Goal: Check status: Check status

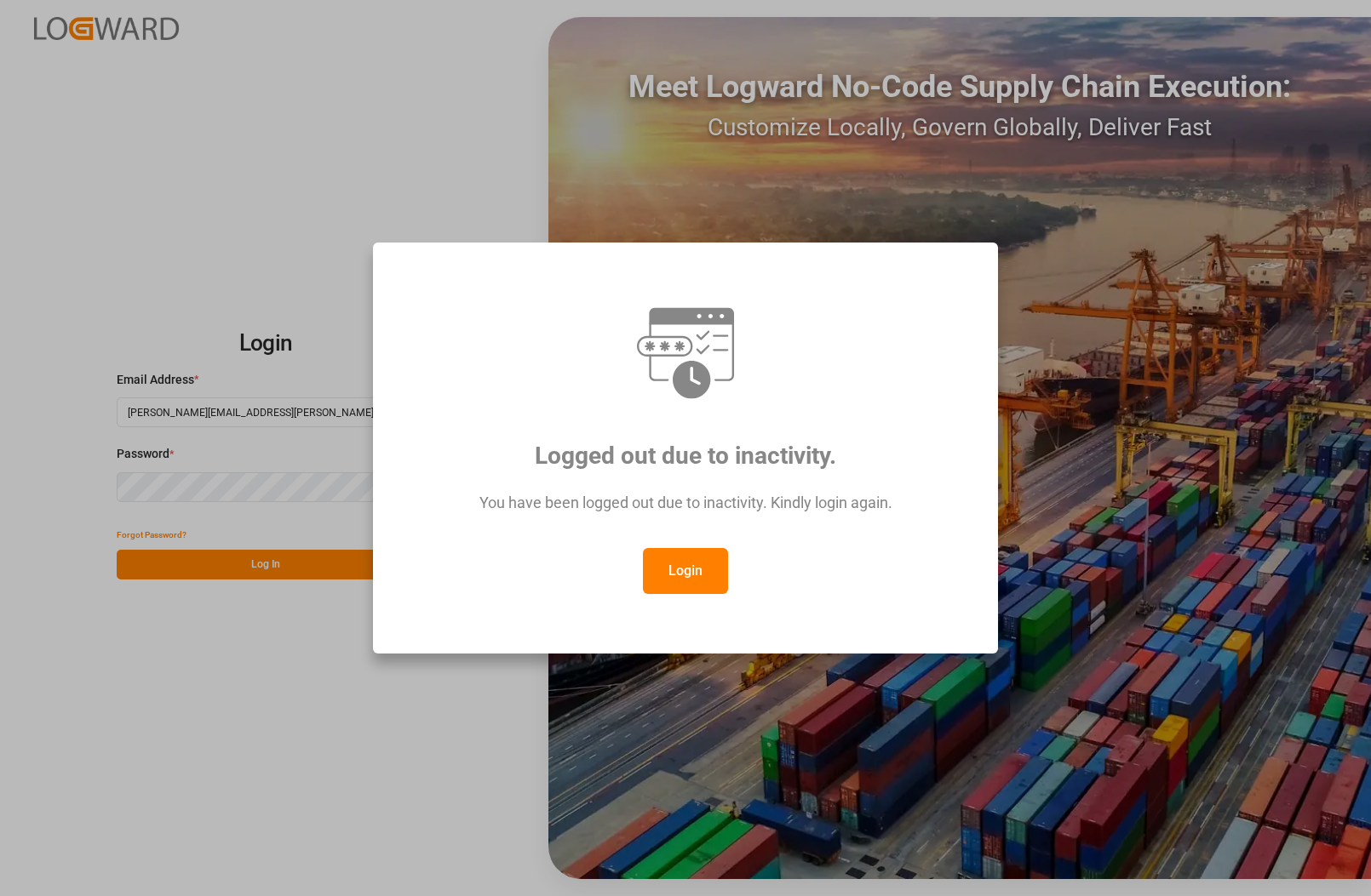
click at [691, 572] on button "Login" at bounding box center [685, 572] width 85 height 46
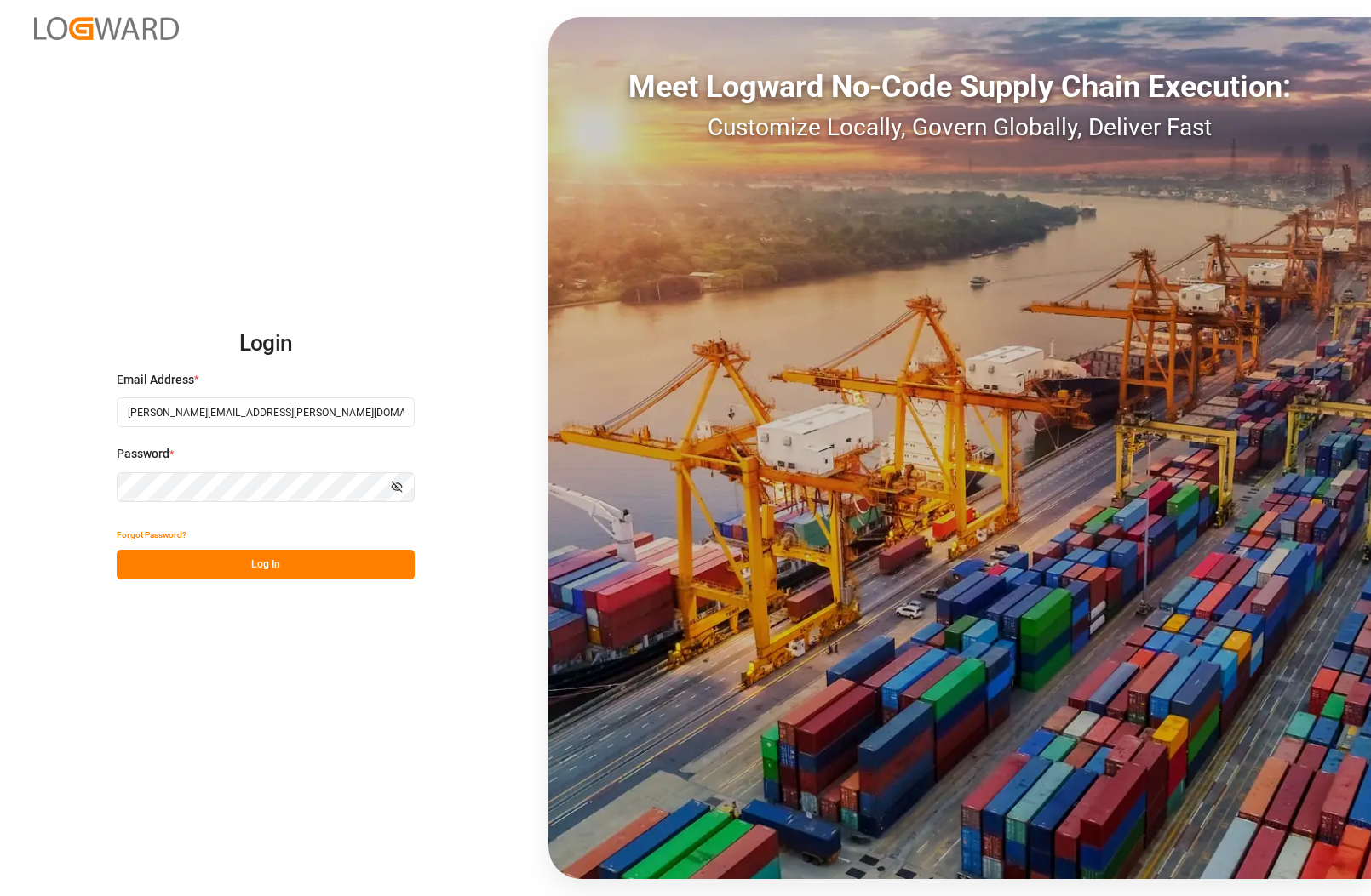
click at [133, 566] on button "Log In" at bounding box center [265, 564] width 298 height 30
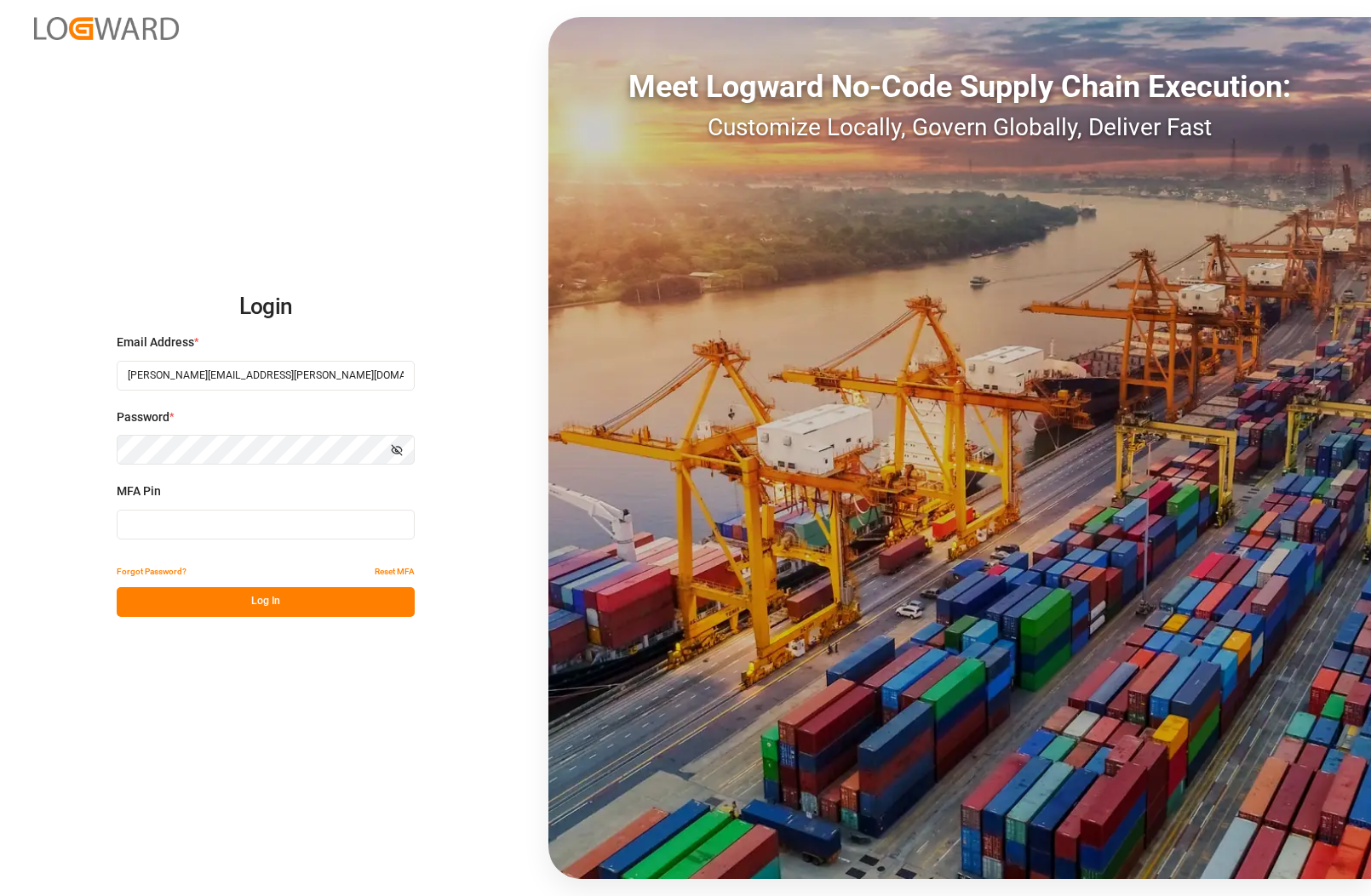
click at [146, 538] on input at bounding box center [265, 524] width 298 height 30
type input "226304"
click at [147, 583] on button "Forgot Password?" at bounding box center [151, 573] width 70 height 30
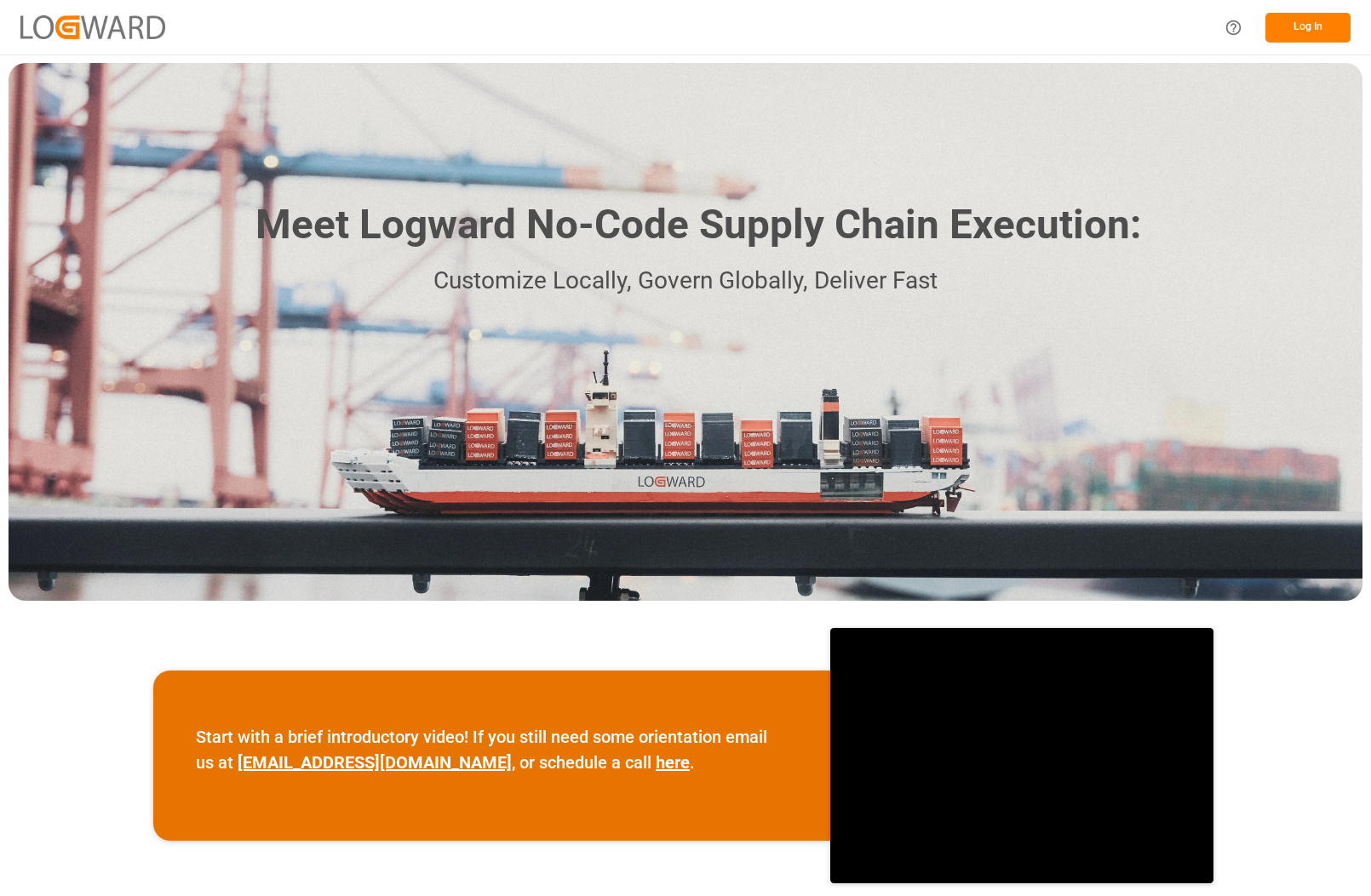
click at [1308, 32] on button "Log In" at bounding box center [1308, 28] width 85 height 30
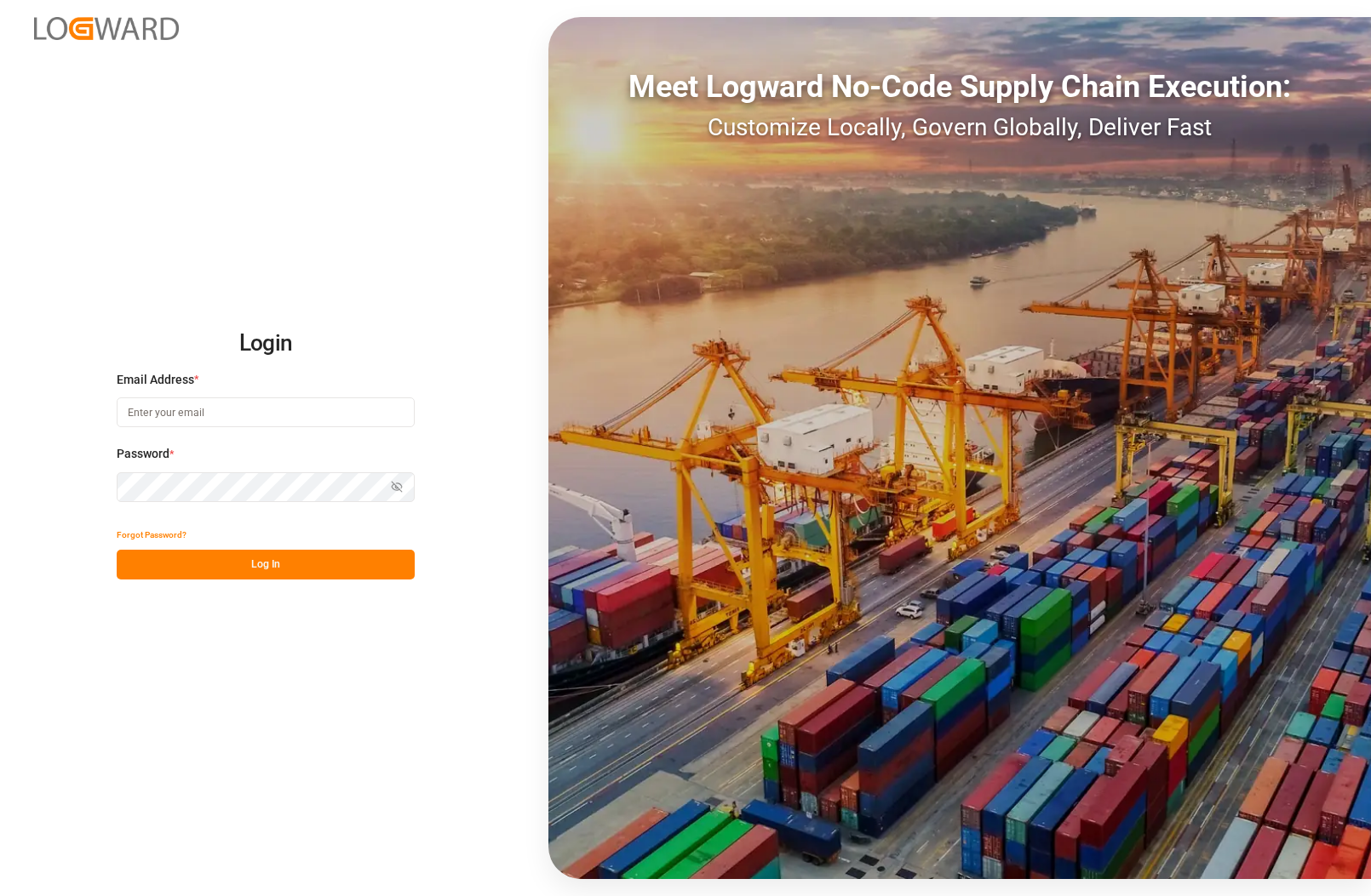
type input "[PERSON_NAME][EMAIL_ADDRESS][PERSON_NAME][DOMAIN_NAME]"
click at [194, 567] on button "Log In" at bounding box center [265, 564] width 298 height 30
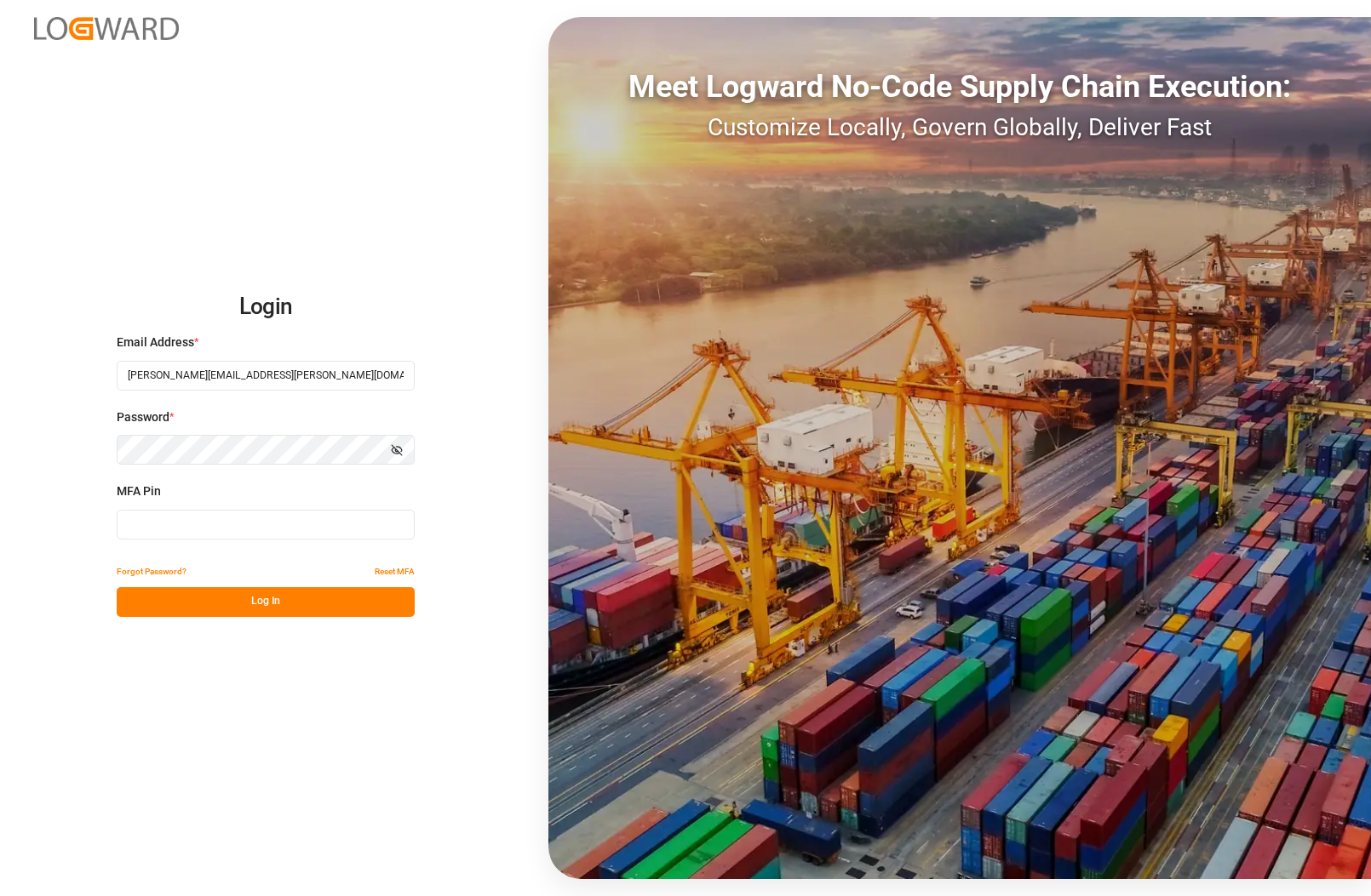
click at [189, 535] on input at bounding box center [265, 524] width 298 height 30
type input "974572"
click at [235, 600] on button "Log In" at bounding box center [265, 602] width 298 height 30
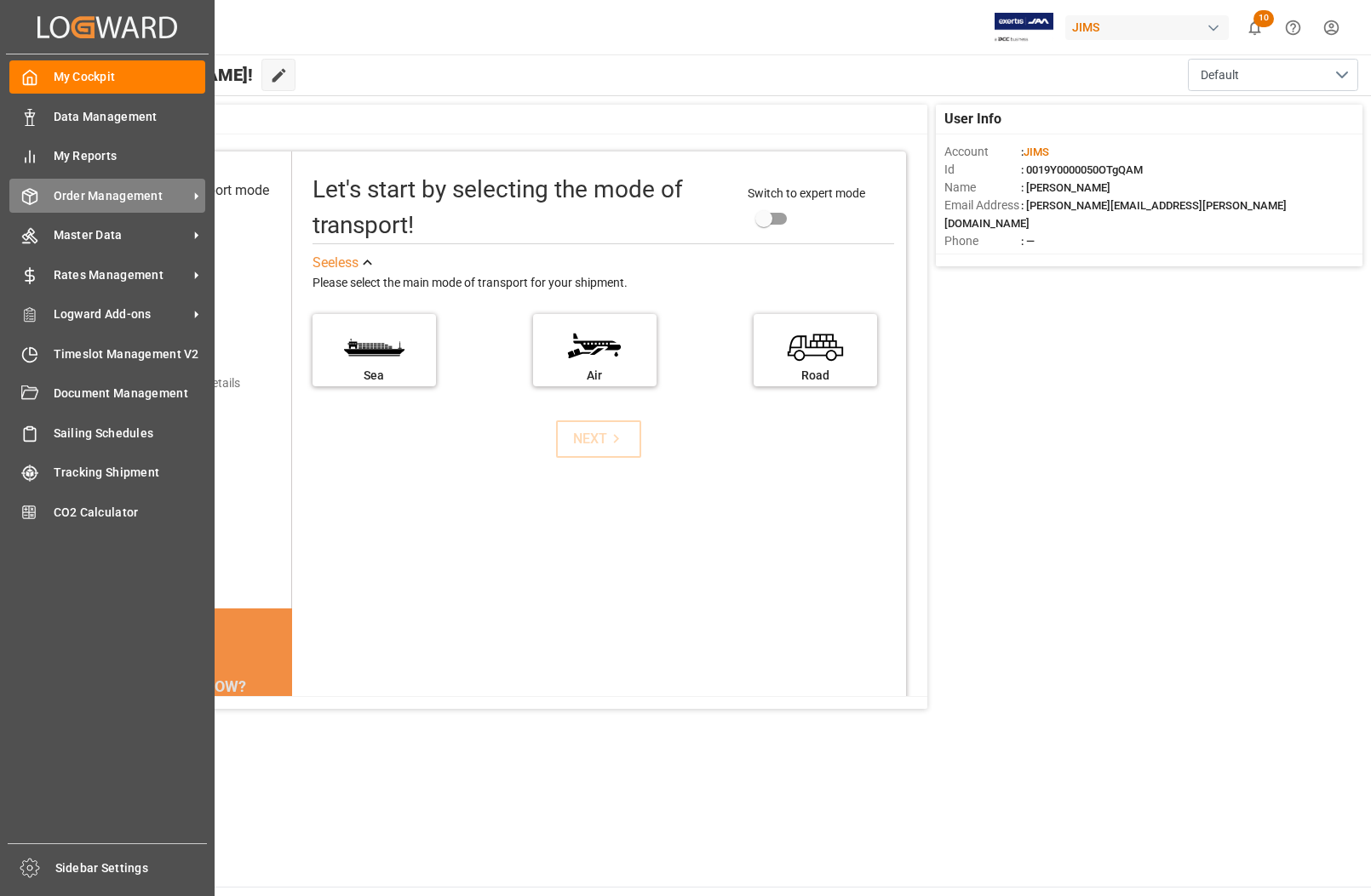
click at [74, 196] on span "Order Management" at bounding box center [121, 196] width 134 height 18
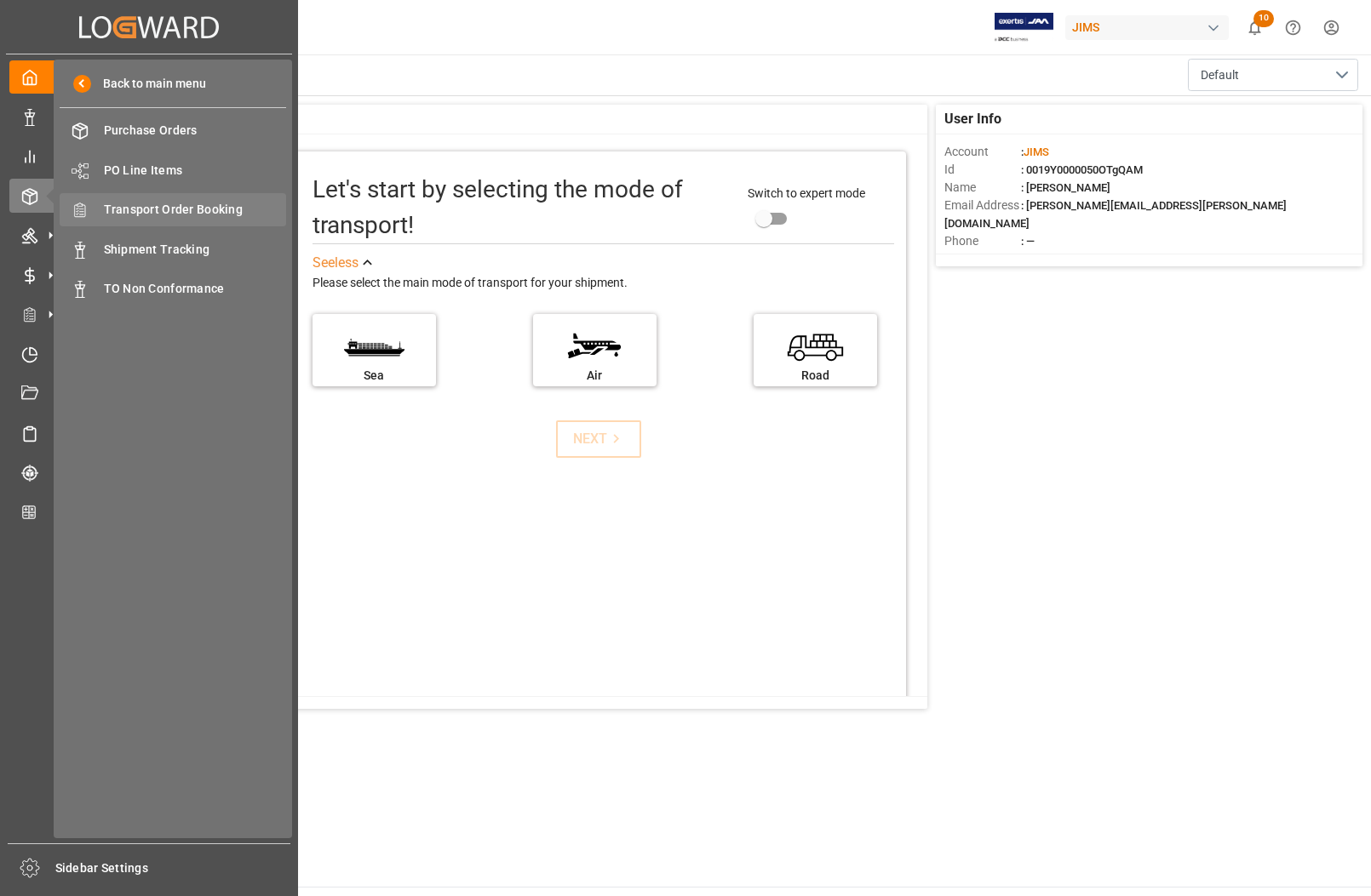
click at [133, 211] on span "Transport Order Booking" at bounding box center [195, 209] width 183 height 18
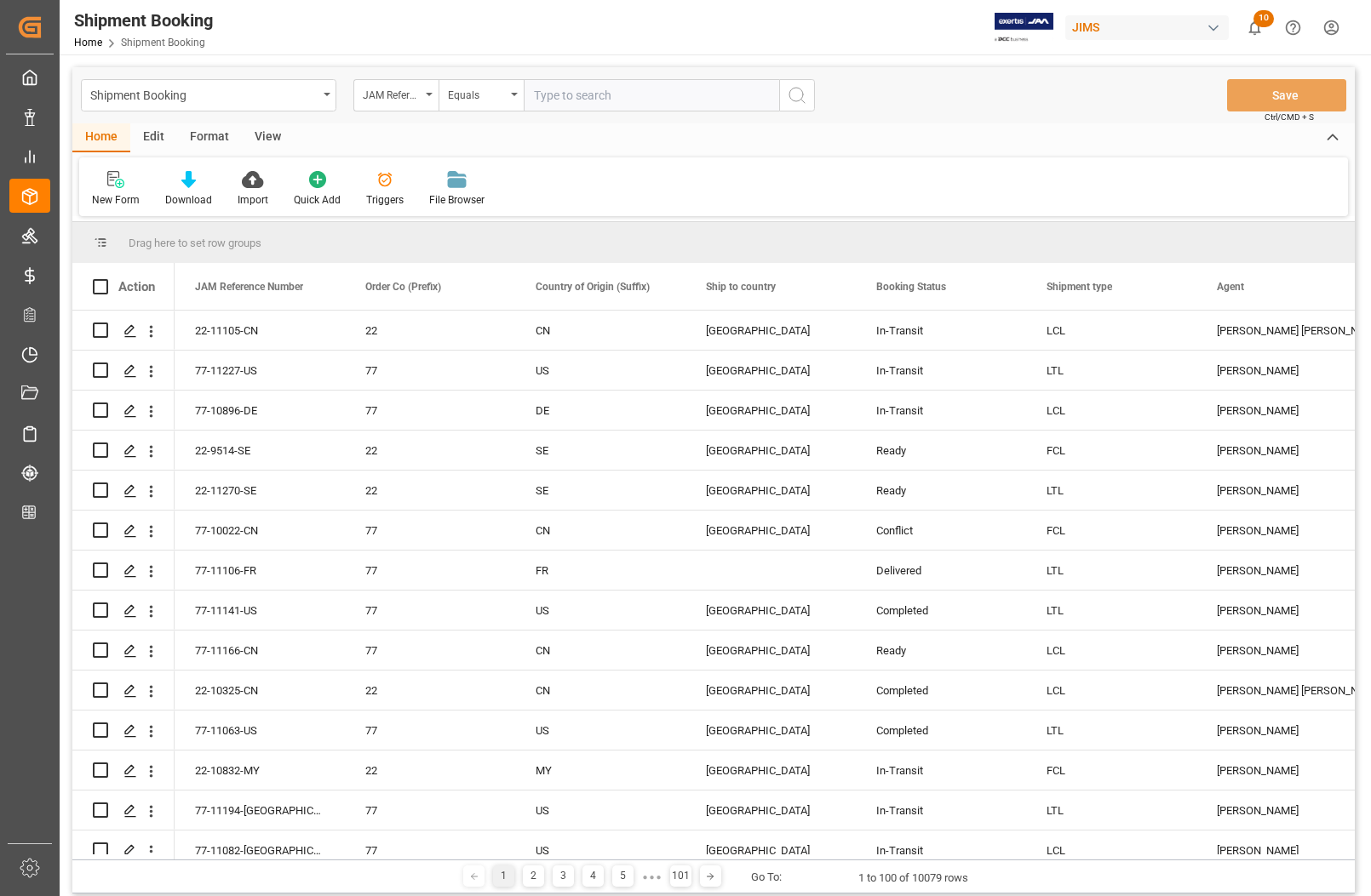
click at [628, 98] on input "text" at bounding box center [652, 95] width 256 height 32
type input "77-10269-[GEOGRAPHIC_DATA]"
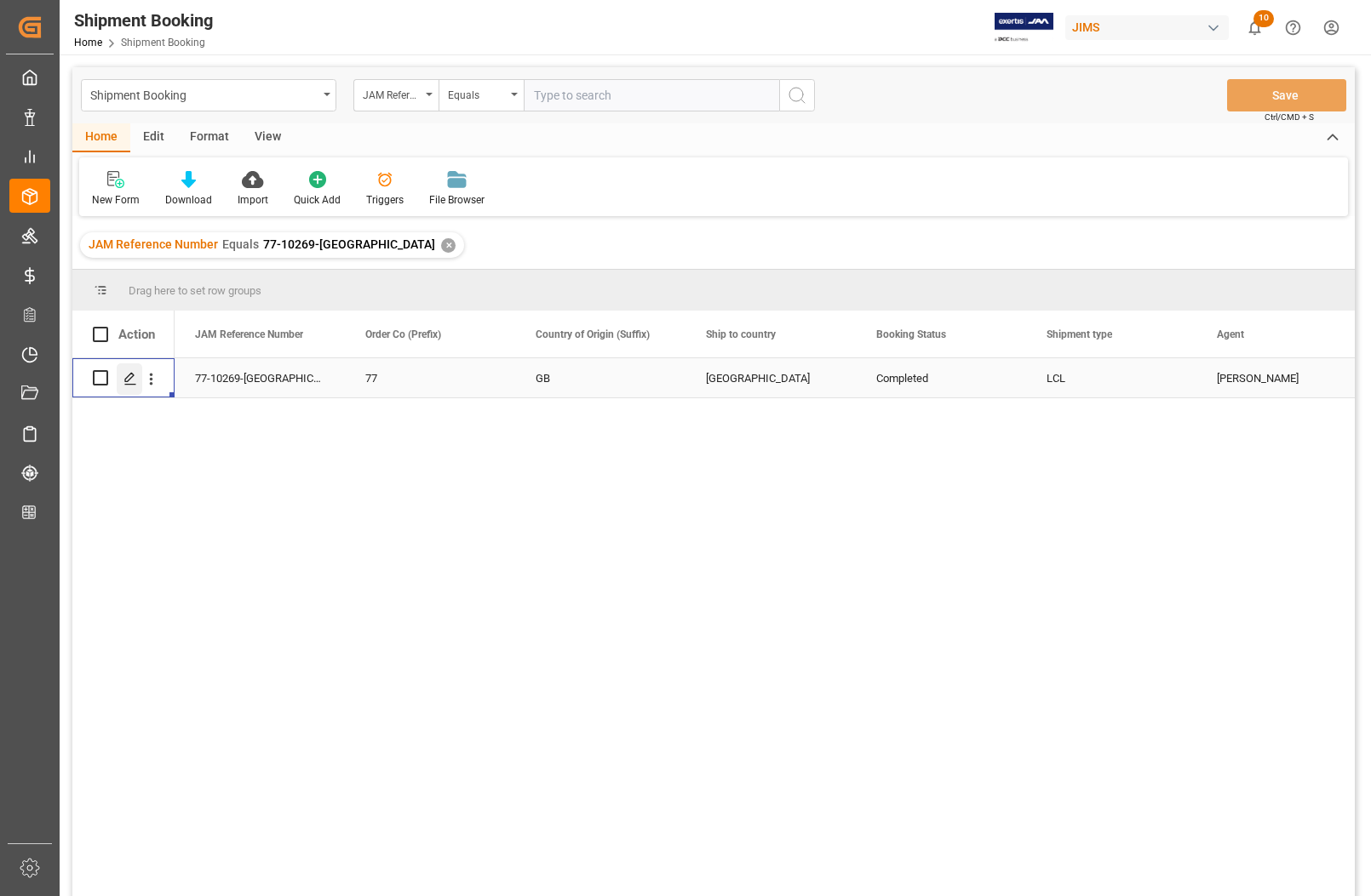
click at [128, 380] on icon "Press SPACE to select this row." at bounding box center [130, 378] width 14 height 14
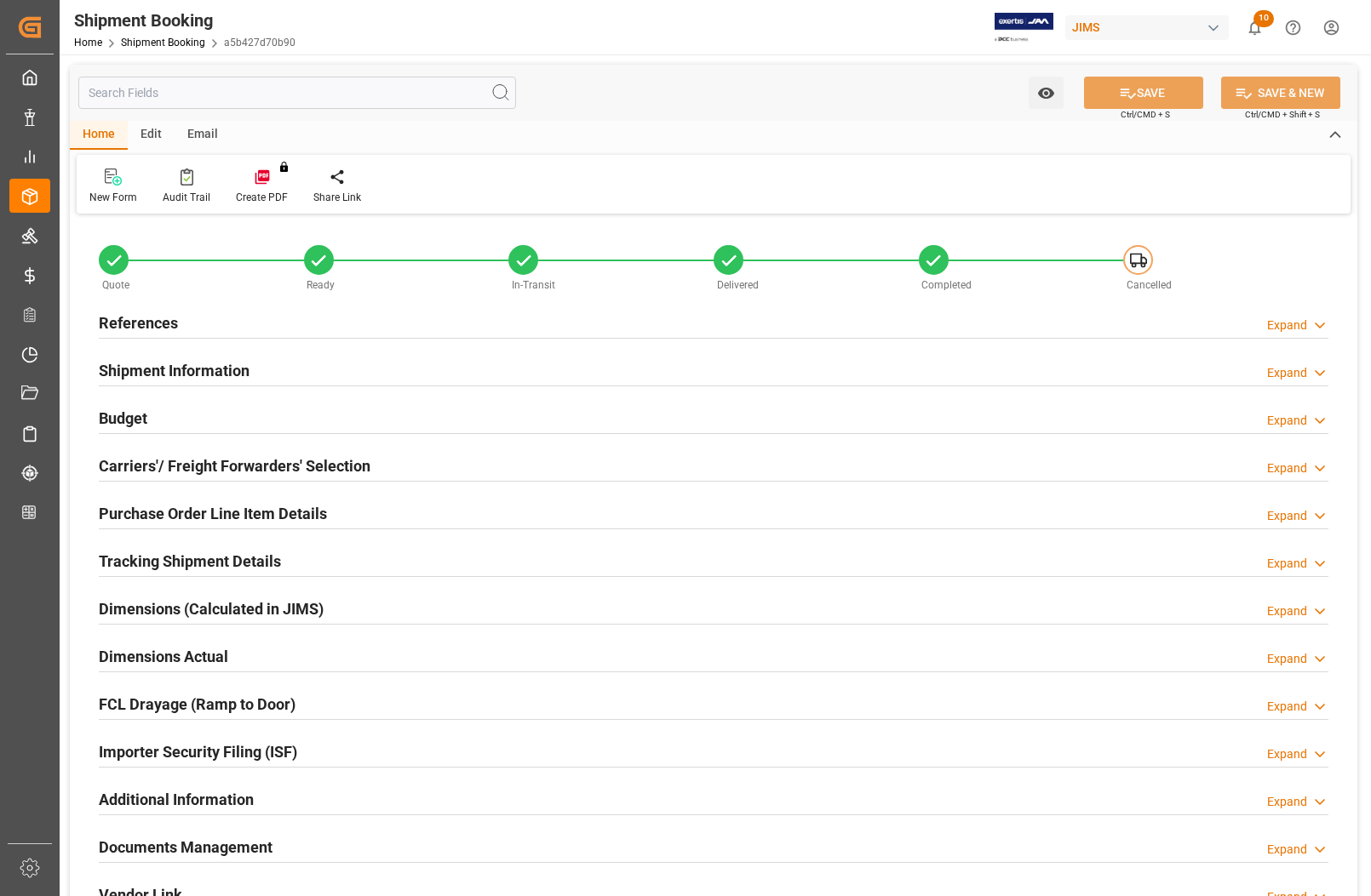
type input "3"
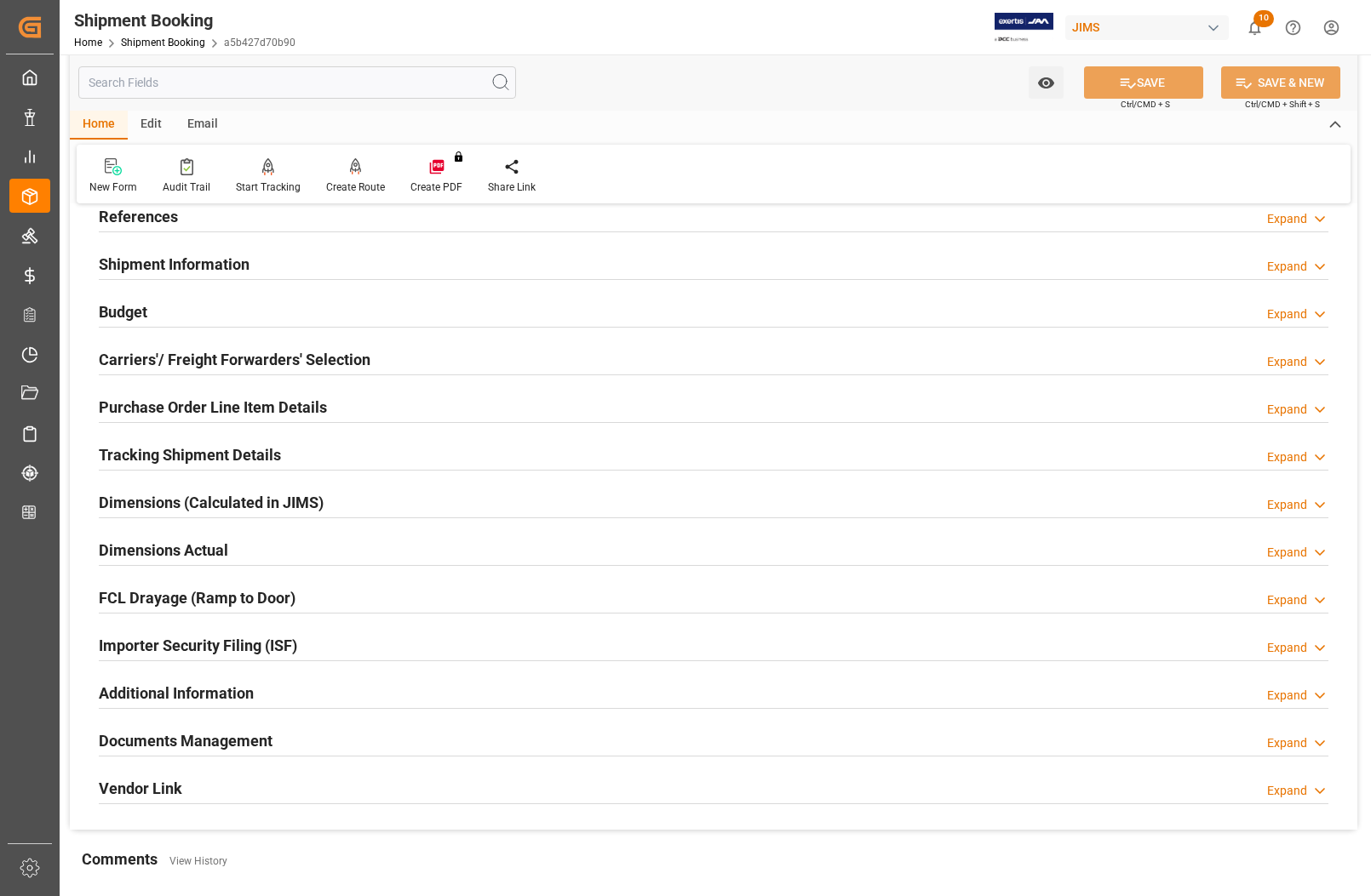
click at [134, 402] on h2 "Purchase Order Line Item Details" at bounding box center [213, 407] width 228 height 23
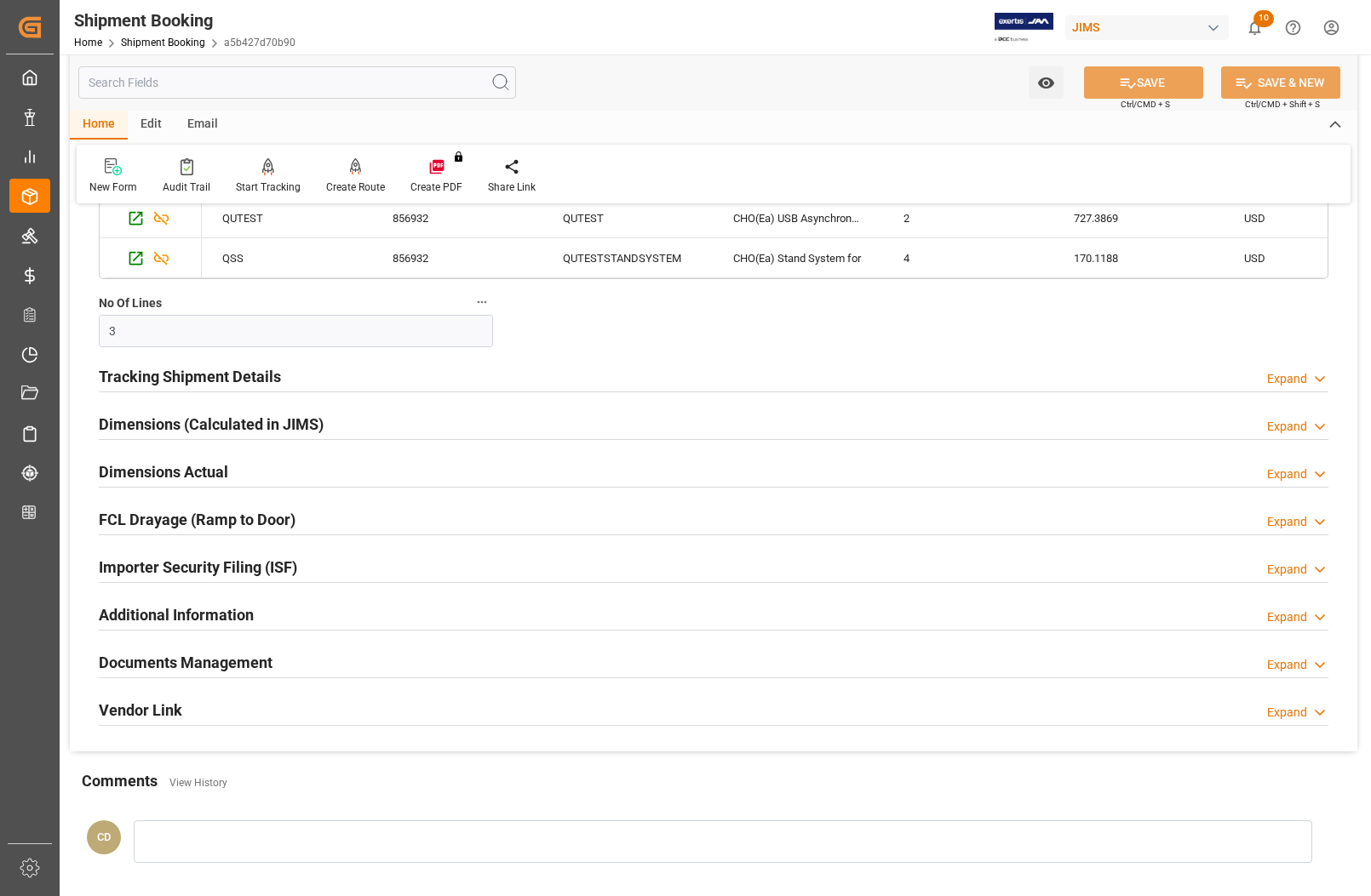
scroll to position [638, 0]
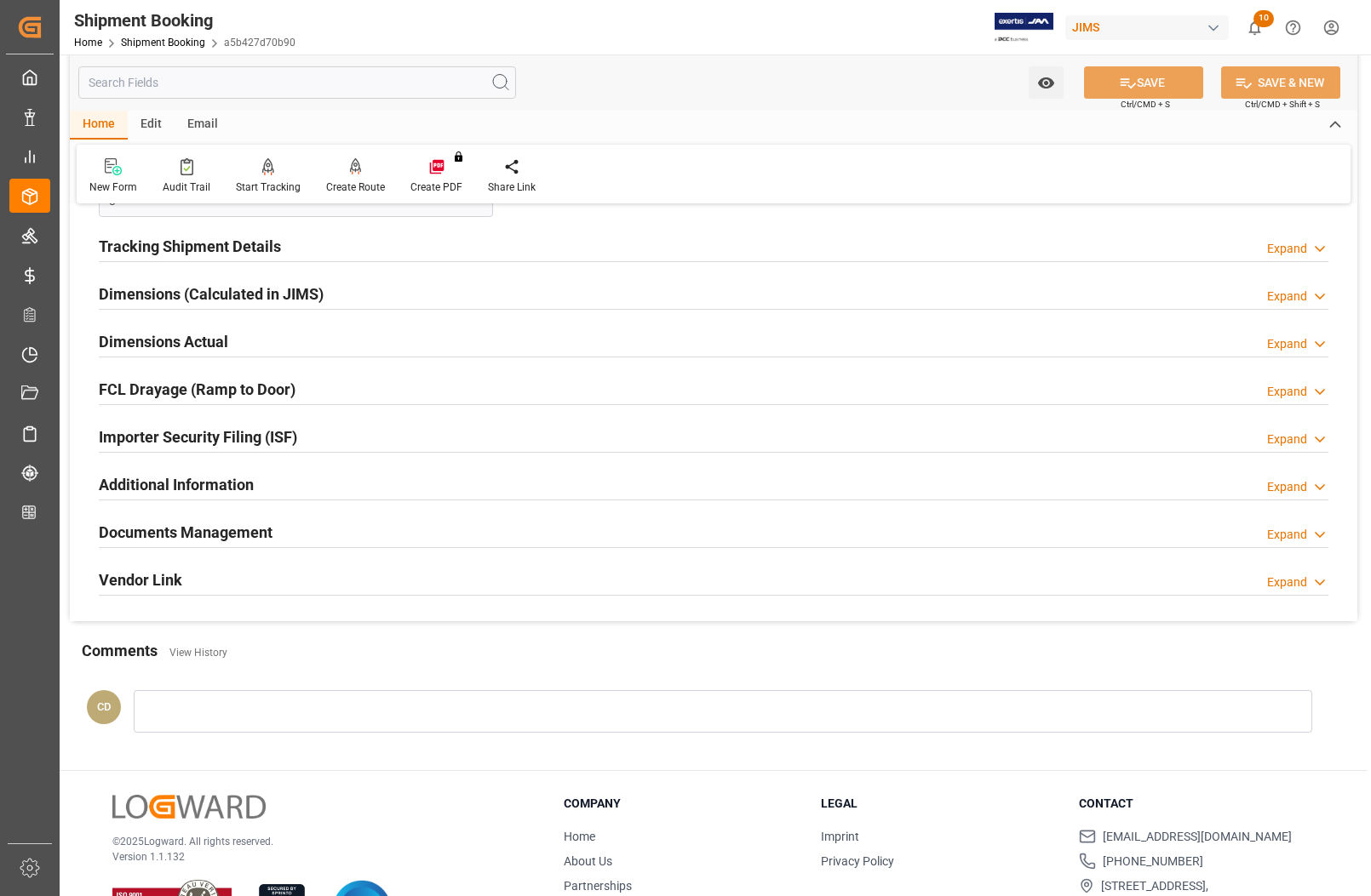
click at [172, 528] on h2 "Documents Management" at bounding box center [185, 532] width 173 height 23
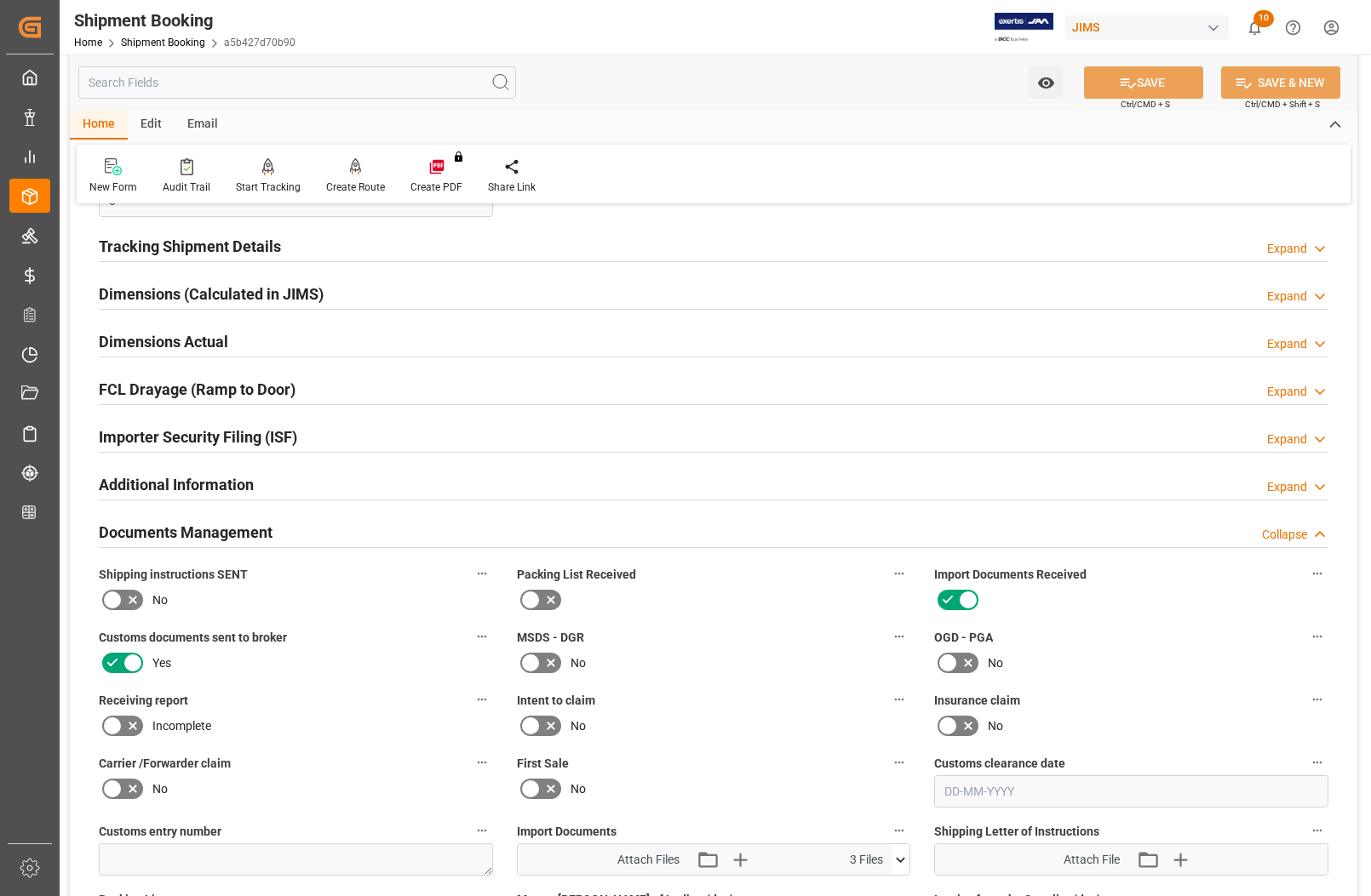
click at [971, 599] on icon at bounding box center [969, 600] width 8 height 8
click at [0, 0] on input "checkbox" at bounding box center [0, 0] width 0 height 0
click at [971, 599] on icon at bounding box center [969, 600] width 8 height 8
click at [0, 0] on input "checkbox" at bounding box center [0, 0] width 0 height 0
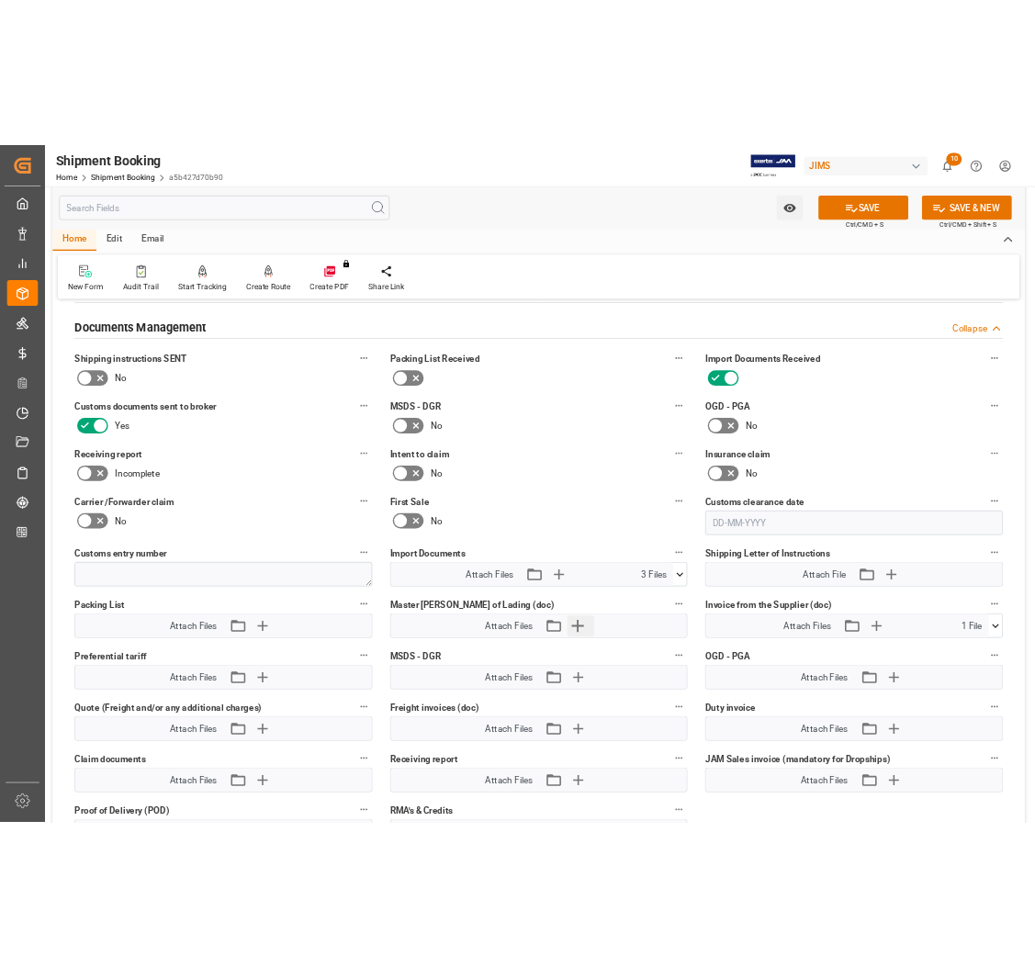
scroll to position [1033, 0]
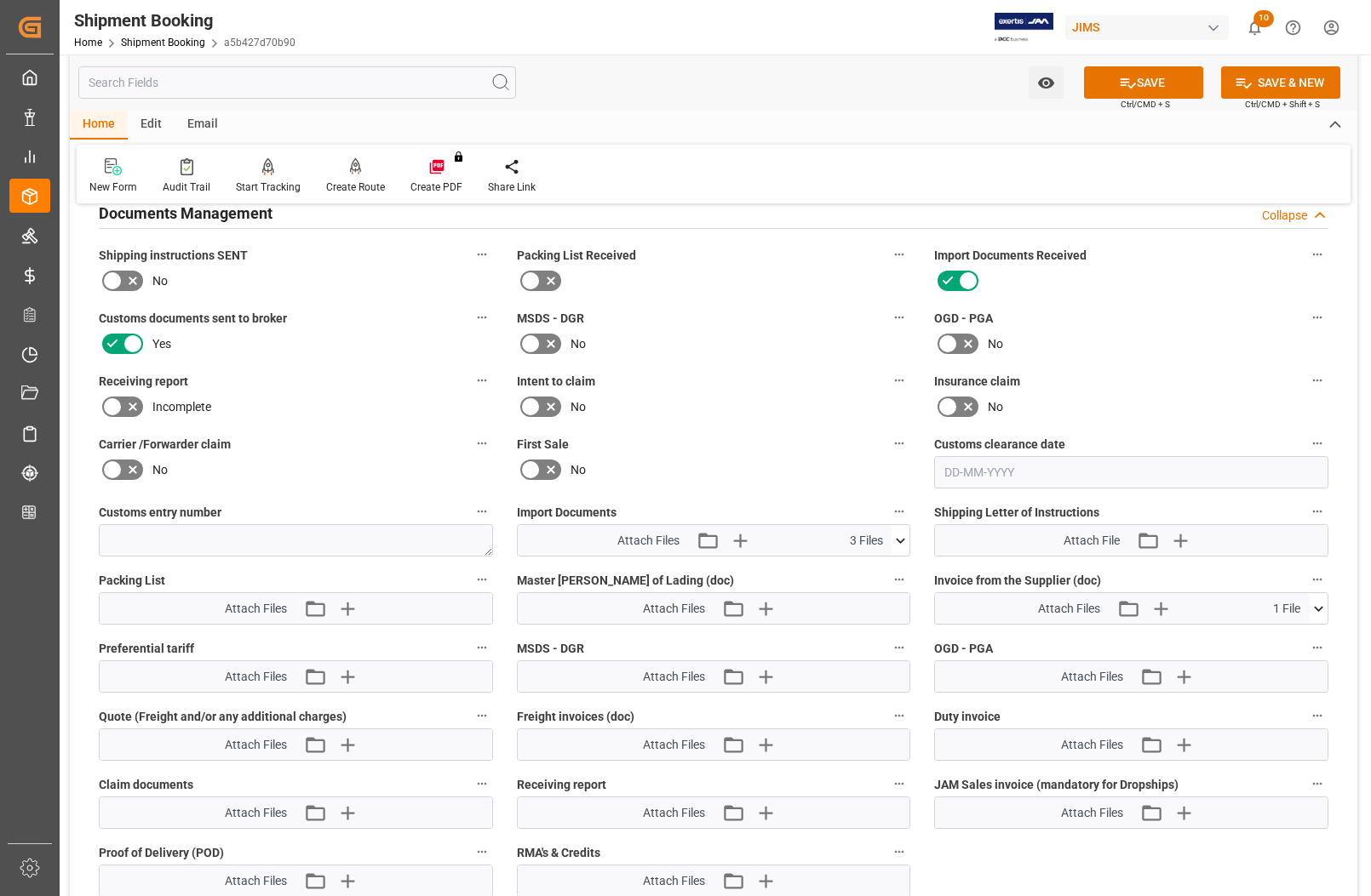
click at [898, 537] on icon at bounding box center [900, 540] width 18 height 18
click at [858, 607] on icon at bounding box center [855, 608] width 18 height 18
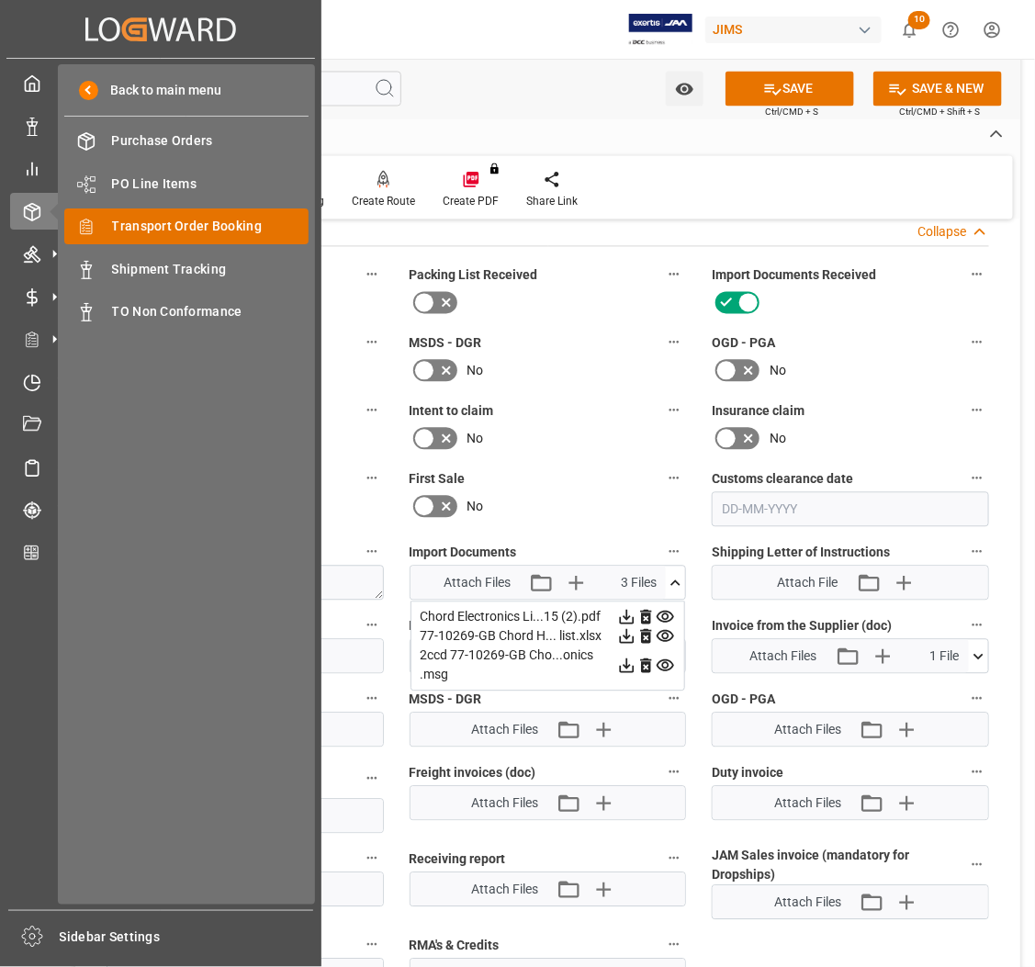
click at [130, 226] on span "Transport Order Booking" at bounding box center [210, 226] width 197 height 19
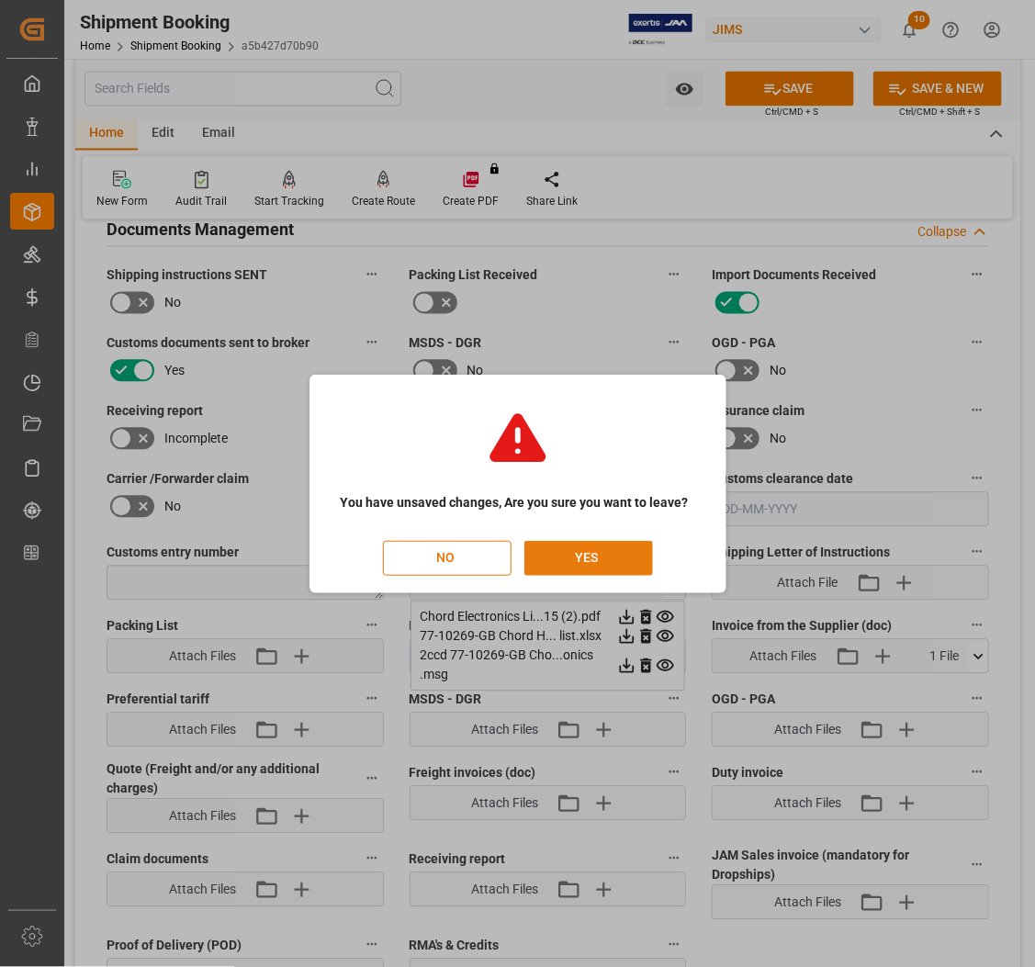
click at [583, 558] on button "YES" at bounding box center [588, 558] width 129 height 35
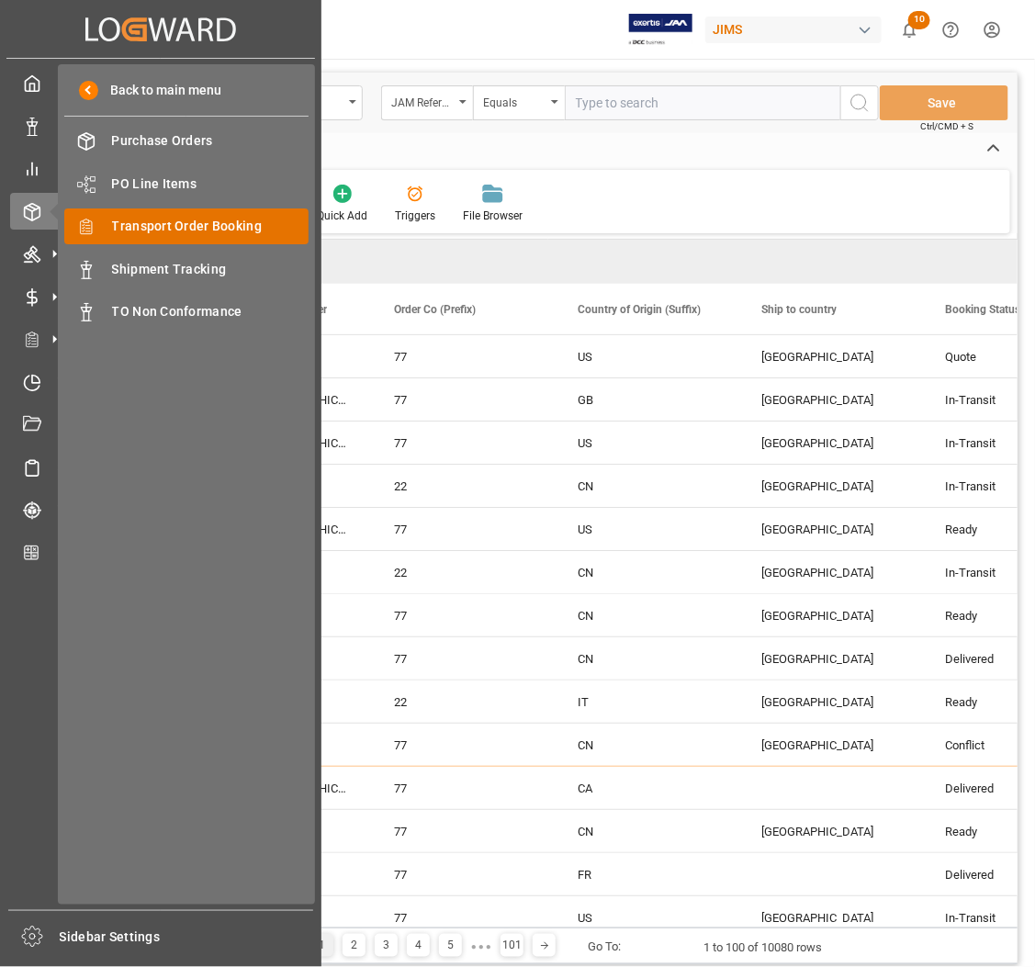
click at [138, 221] on span "Transport Order Booking" at bounding box center [210, 226] width 197 height 19
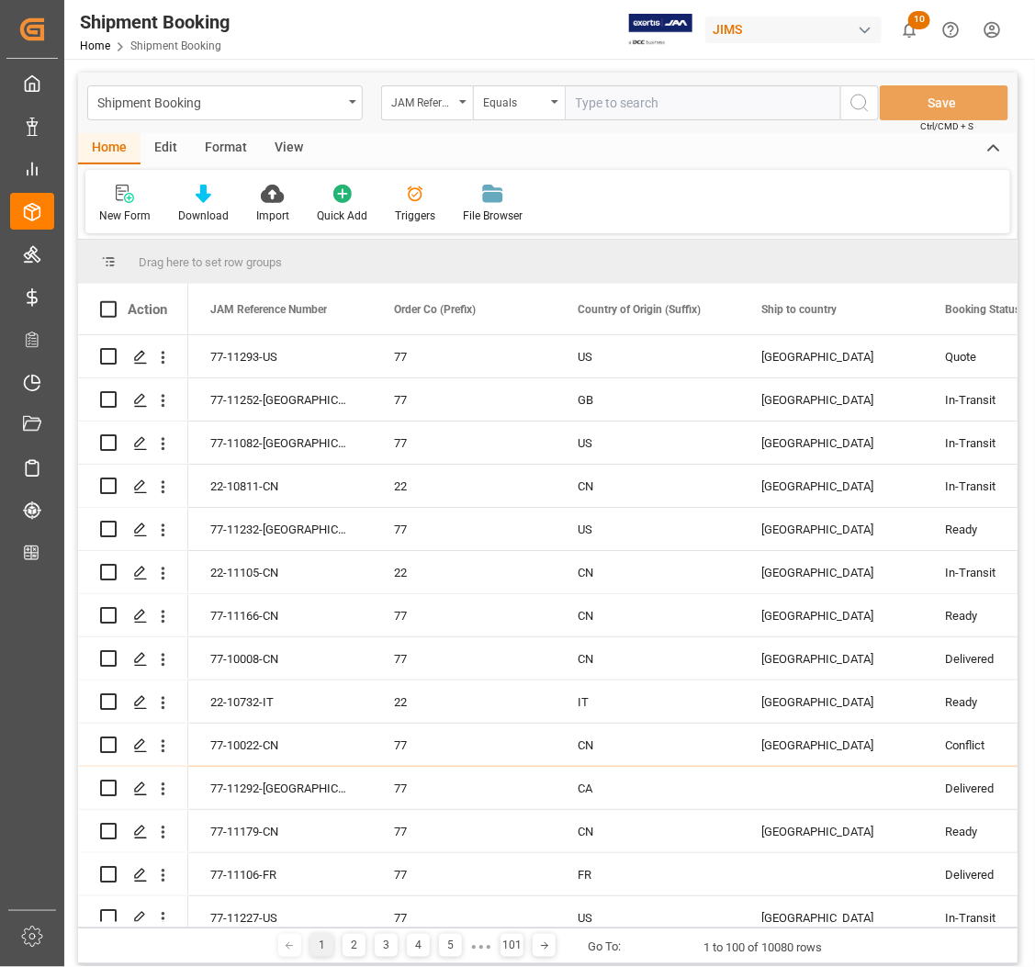
click at [608, 106] on input "text" at bounding box center [703, 102] width 276 height 35
type input "77-11217-UCA"
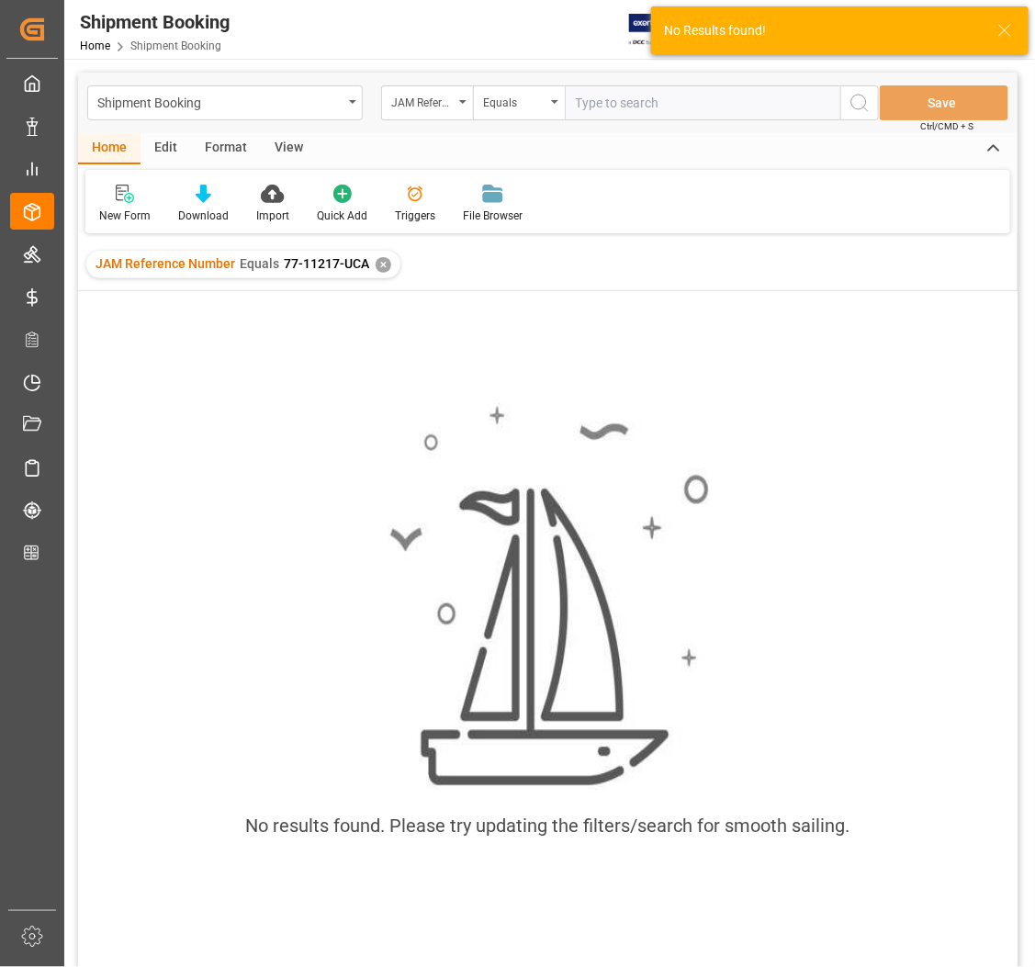
click at [376, 257] on div "✕" at bounding box center [384, 265] width 16 height 16
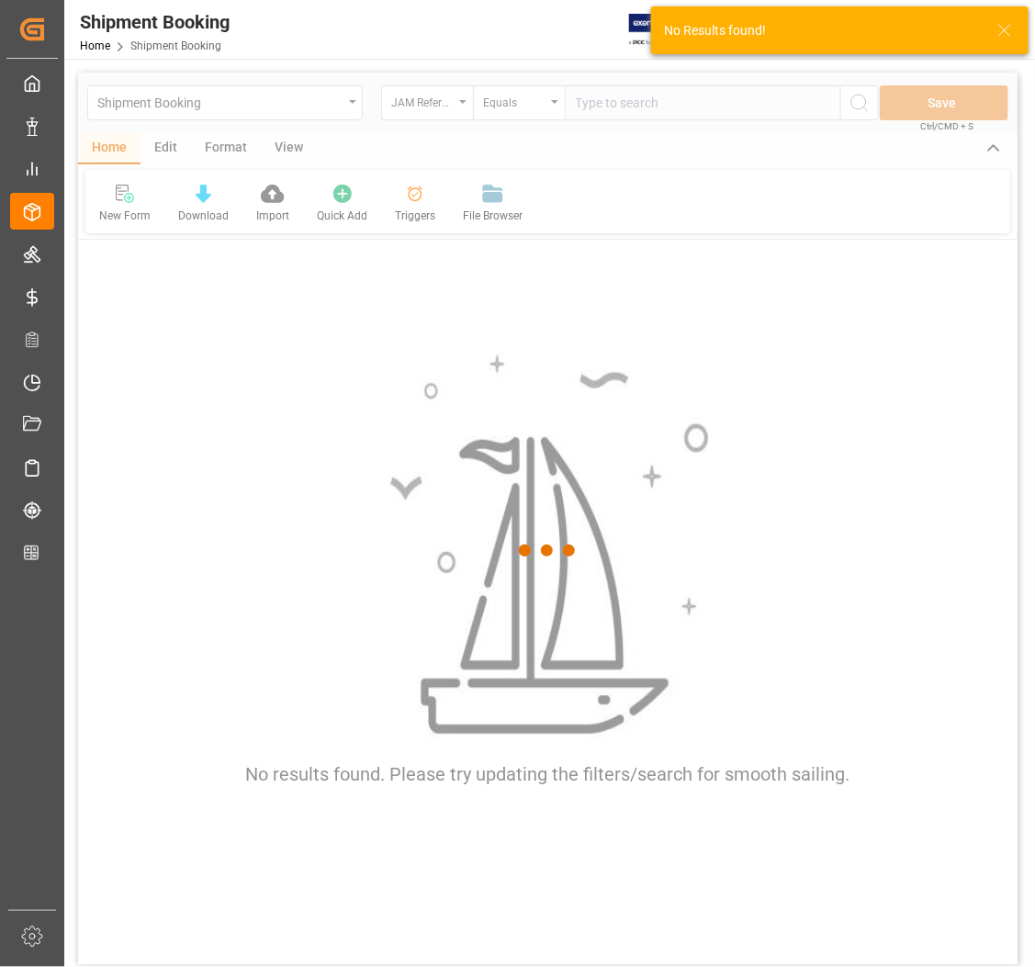
click at [617, 107] on div at bounding box center [548, 551] width 940 height 956
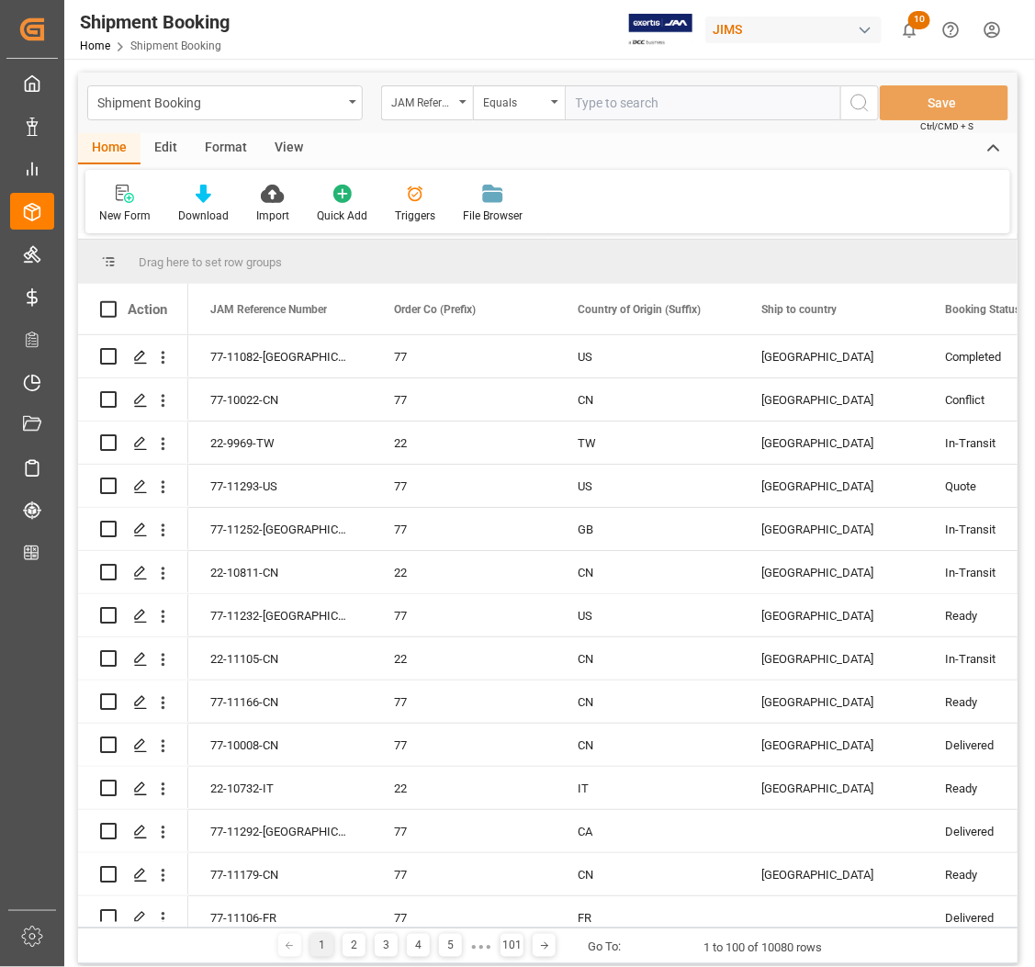
click at [617, 106] on input "text" at bounding box center [703, 102] width 276 height 35
type input "77-11217-[GEOGRAPHIC_DATA]"
click at [855, 104] on icon "search button" at bounding box center [860, 103] width 22 height 22
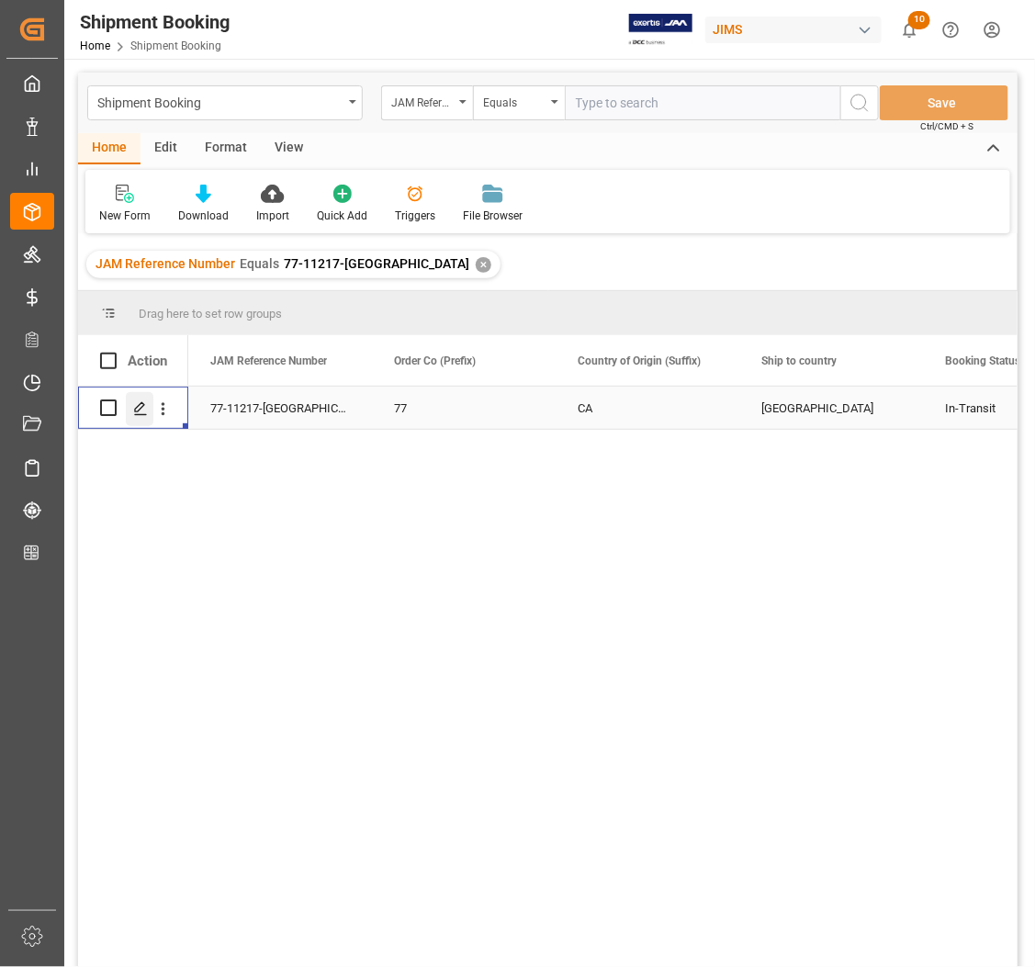
click at [134, 410] on icon "Press SPACE to select this row." at bounding box center [140, 408] width 15 height 15
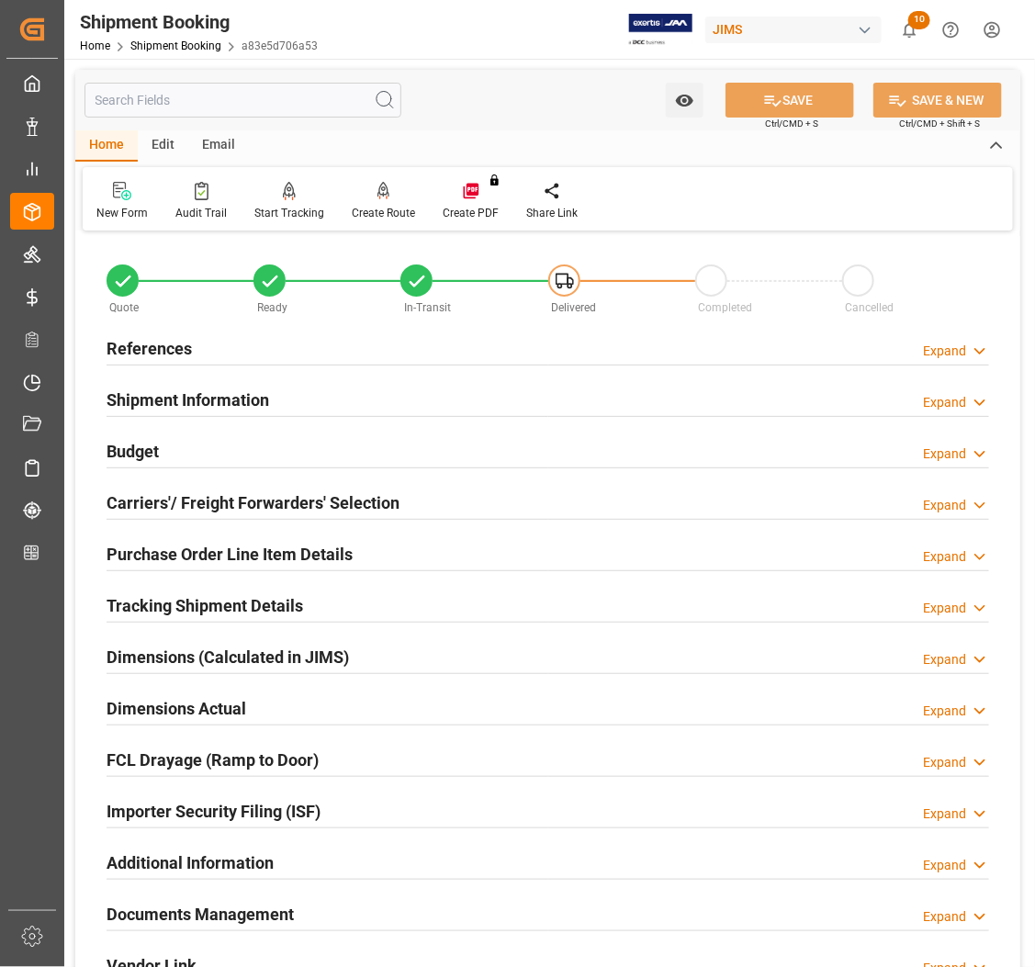
click at [143, 401] on h2 "Shipment Information" at bounding box center [188, 400] width 163 height 25
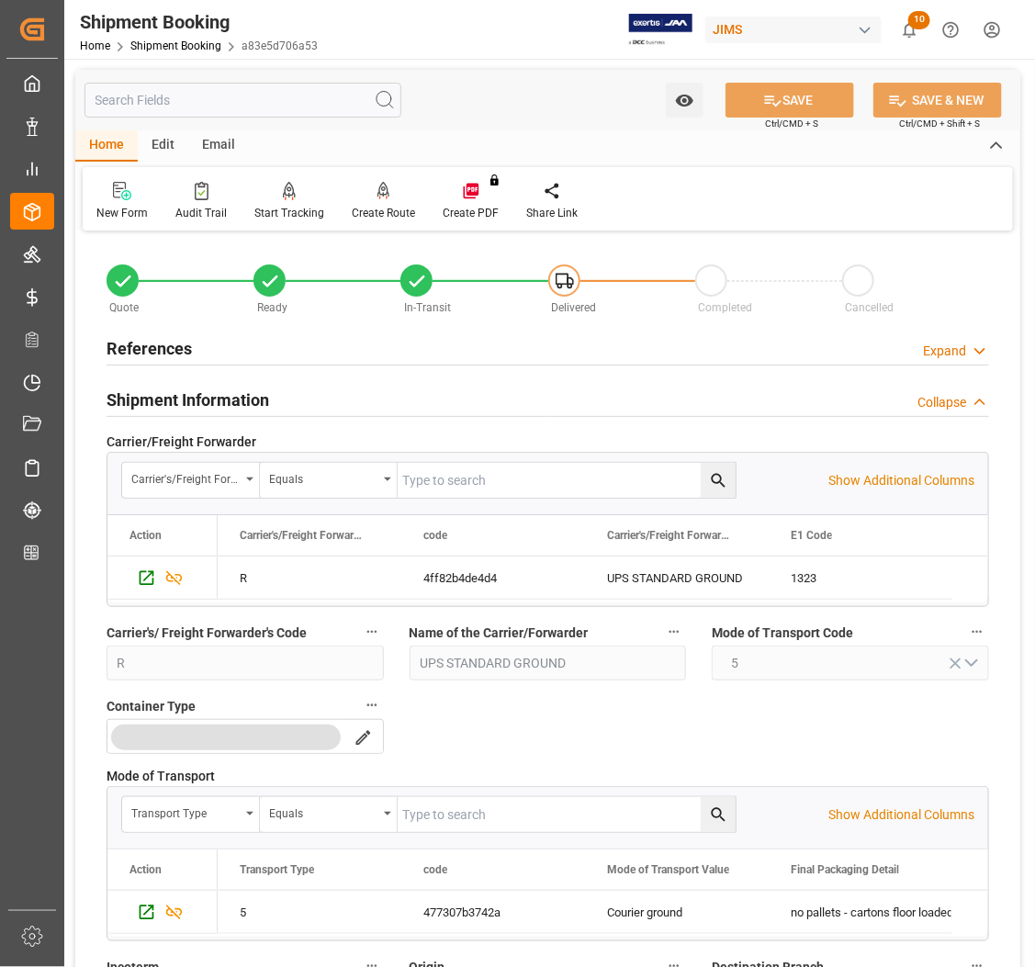
click at [143, 401] on h2 "Shipment Information" at bounding box center [188, 400] width 163 height 25
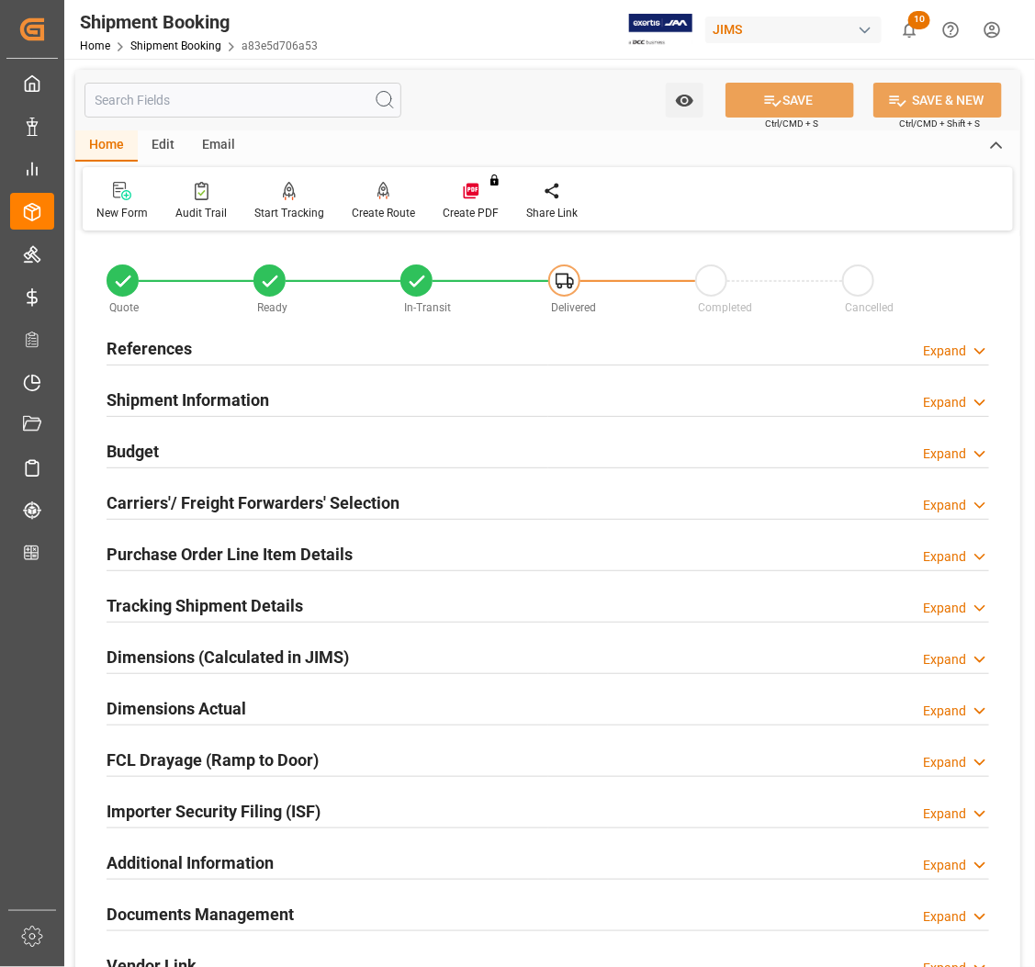
click at [138, 501] on h2 "Carriers'/ Freight Forwarders' Selection" at bounding box center [253, 502] width 293 height 25
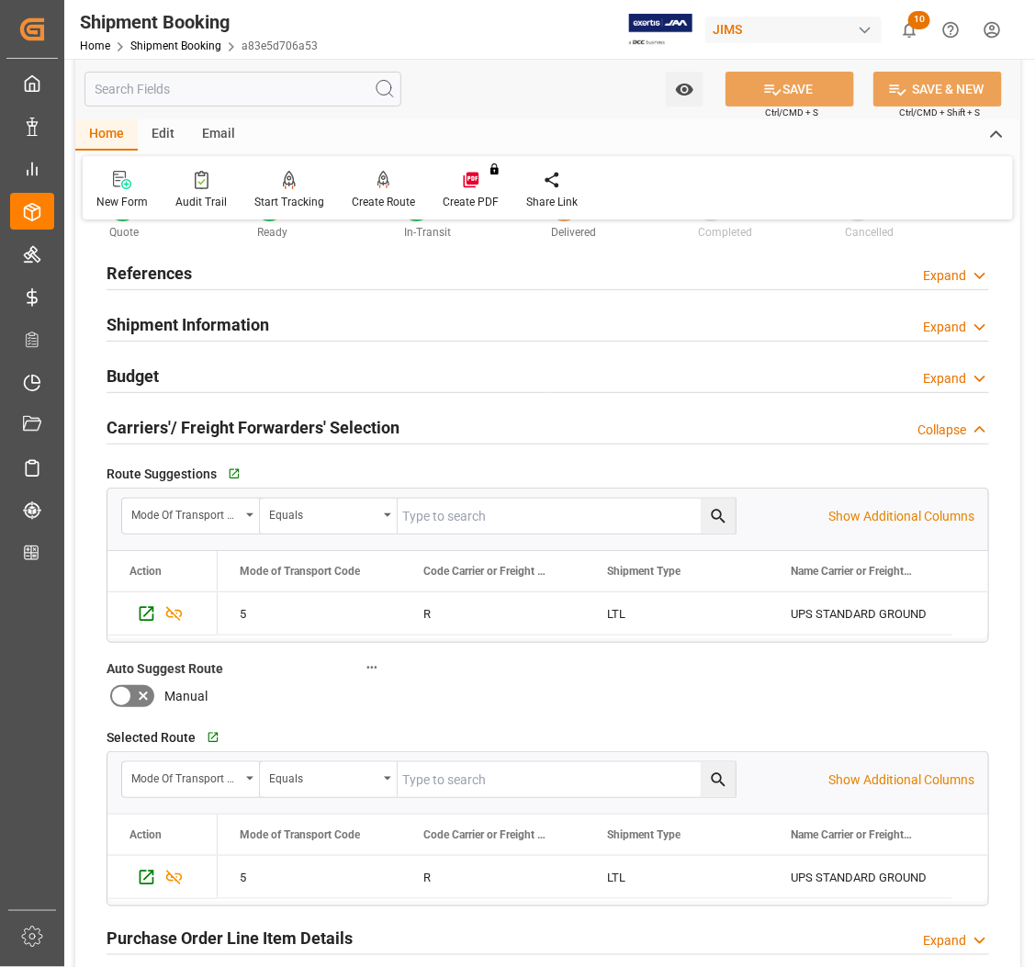
scroll to position [115, 0]
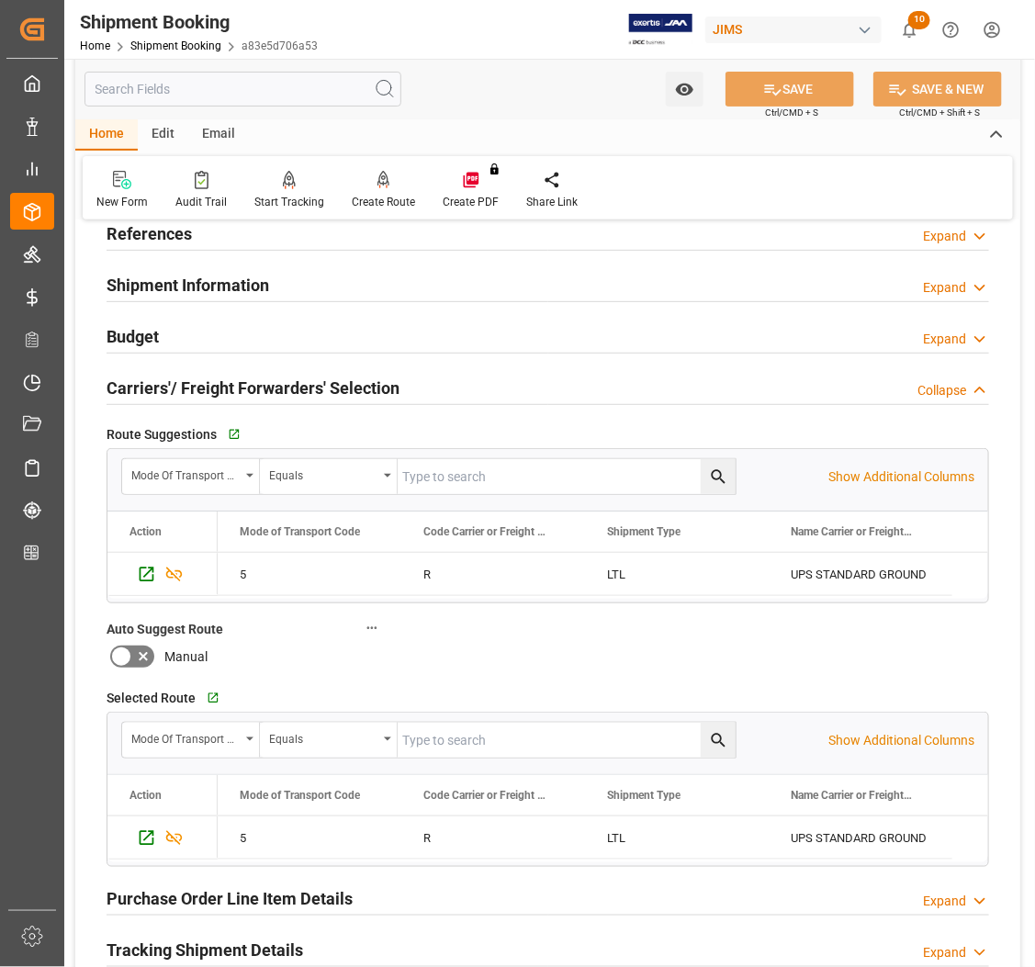
click at [131, 340] on h2 "Budget" at bounding box center [133, 336] width 52 height 25
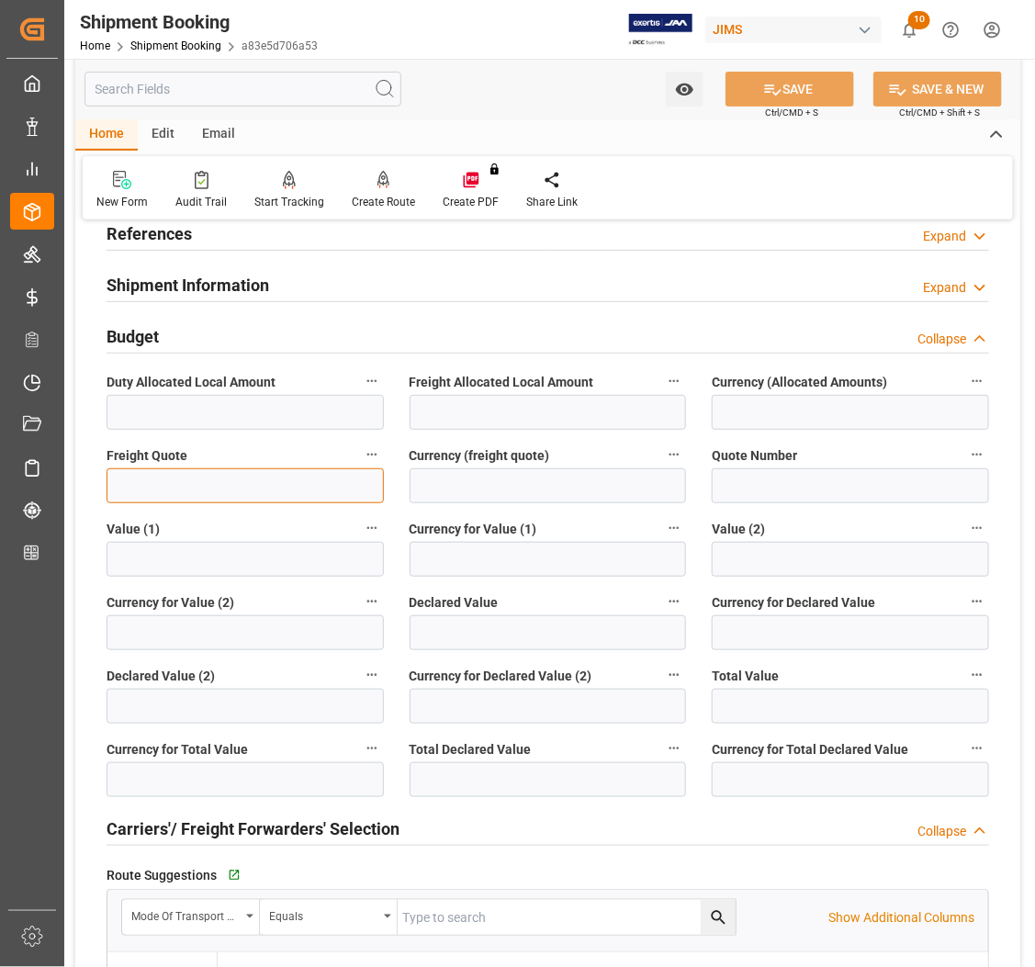
click at [182, 484] on input "text" at bounding box center [245, 485] width 277 height 35
click at [163, 488] on input "text" at bounding box center [245, 485] width 277 height 35
type input "105"
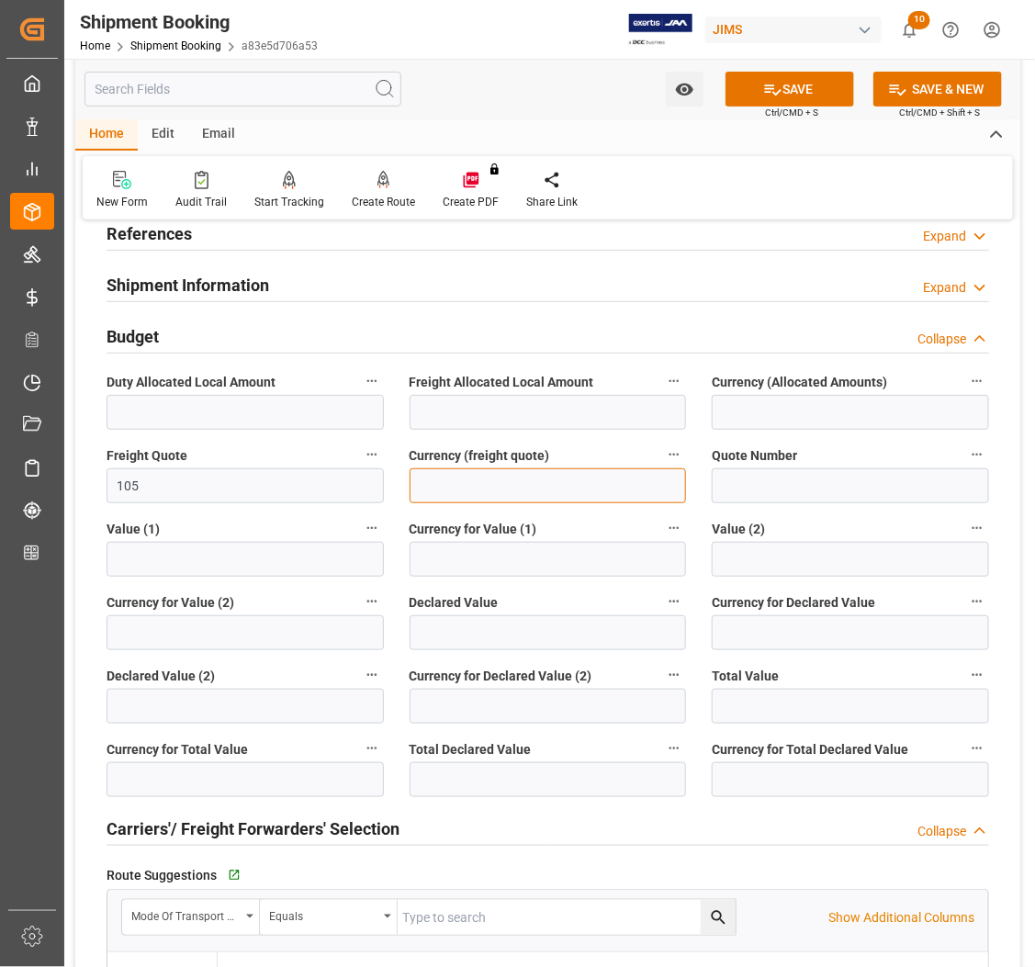
click at [455, 484] on input at bounding box center [548, 485] width 277 height 35
type input "CAD"
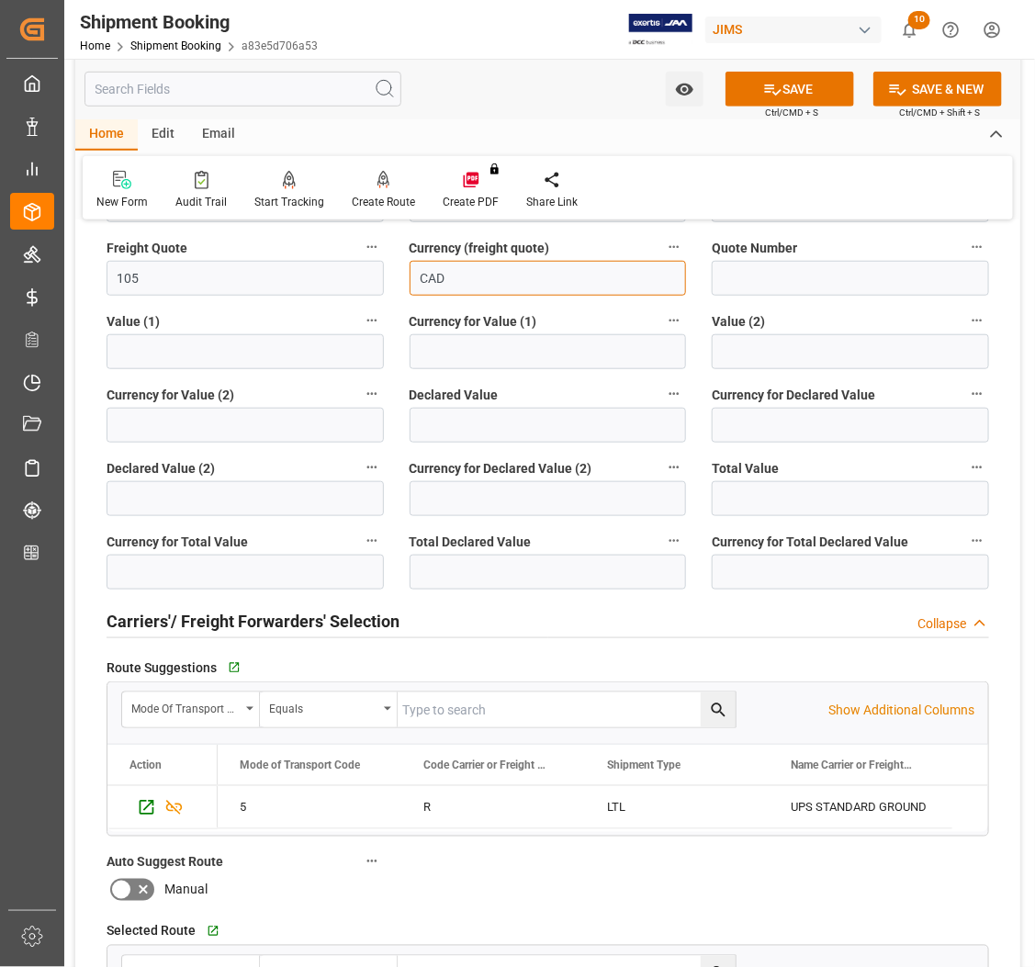
scroll to position [344, 0]
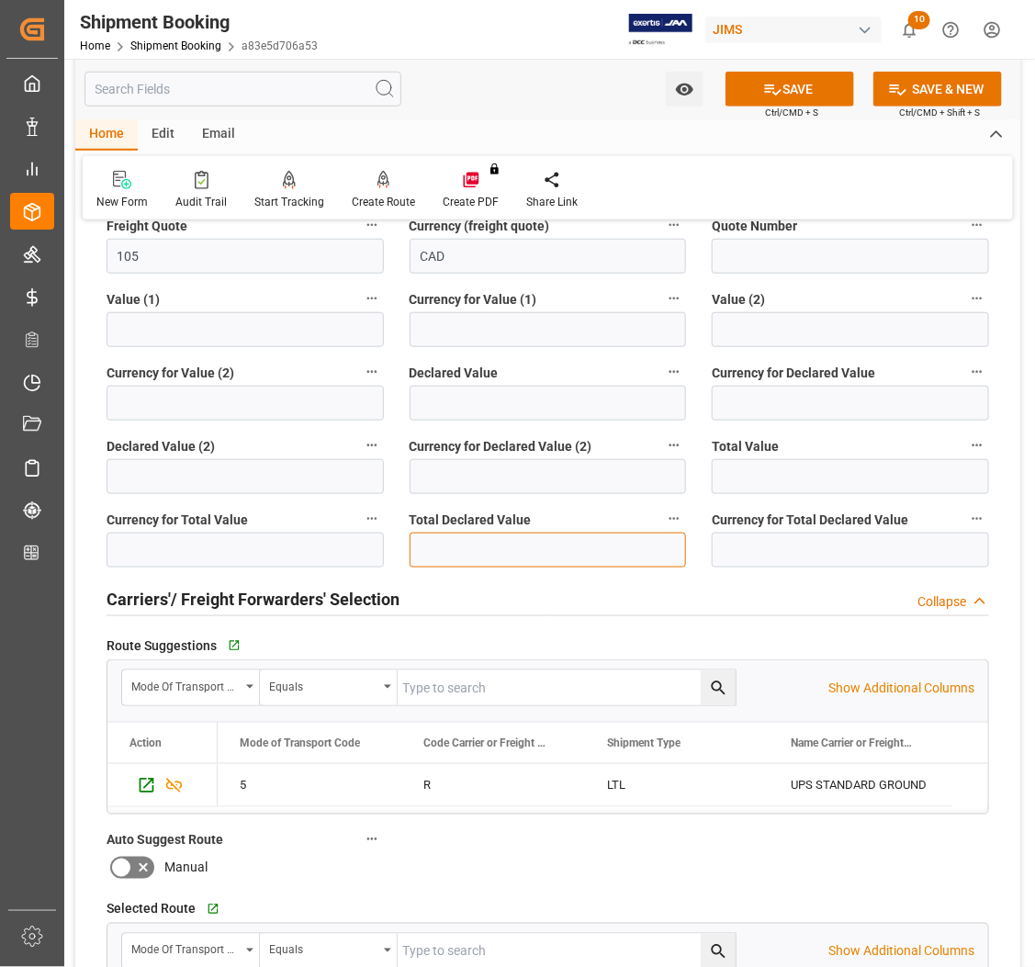
click at [436, 545] on input "text" at bounding box center [548, 550] width 277 height 35
type input "0"
click at [441, 575] on div "Carriers'/ Freight Forwarders' Selection Collapse" at bounding box center [548, 599] width 908 height 51
drag, startPoint x: 428, startPoint y: 565, endPoint x: 407, endPoint y: 558, distance: 22.1
click at [407, 558] on div "Total Declared Value 0" at bounding box center [548, 537] width 303 height 73
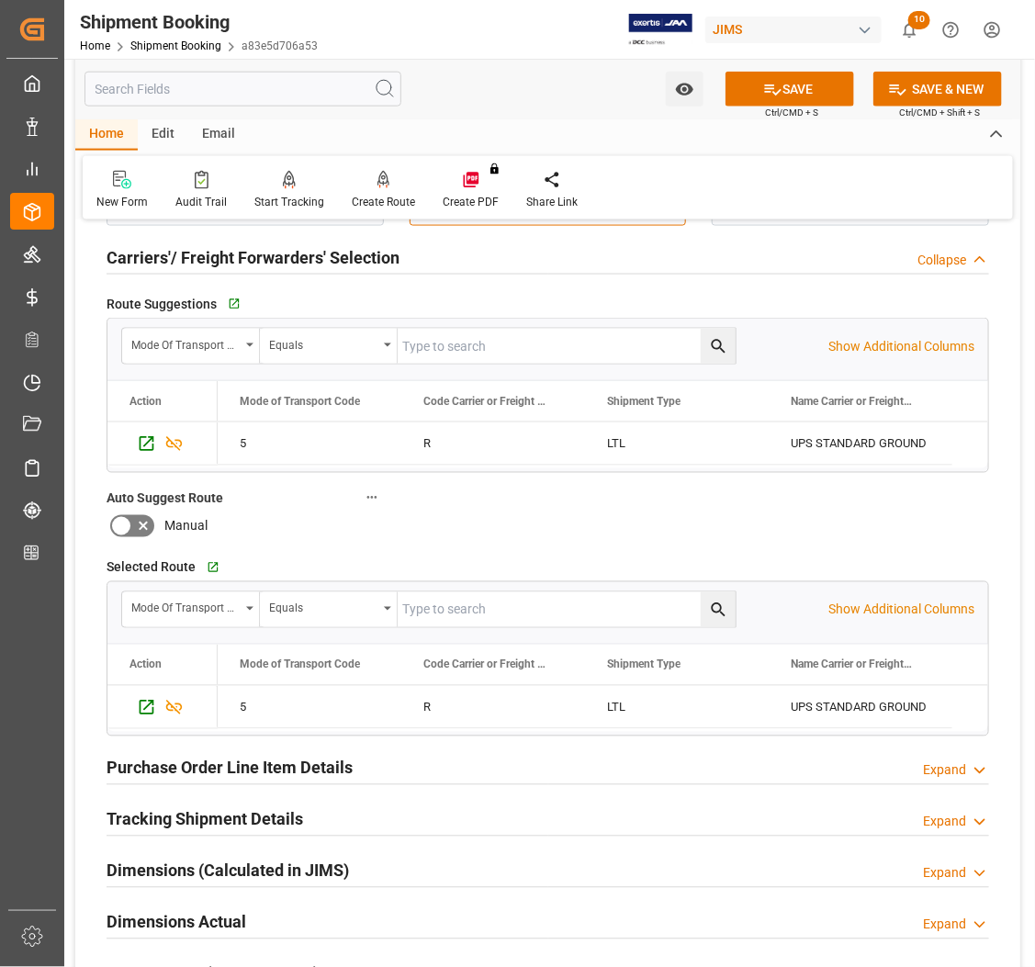
scroll to position [1148, 0]
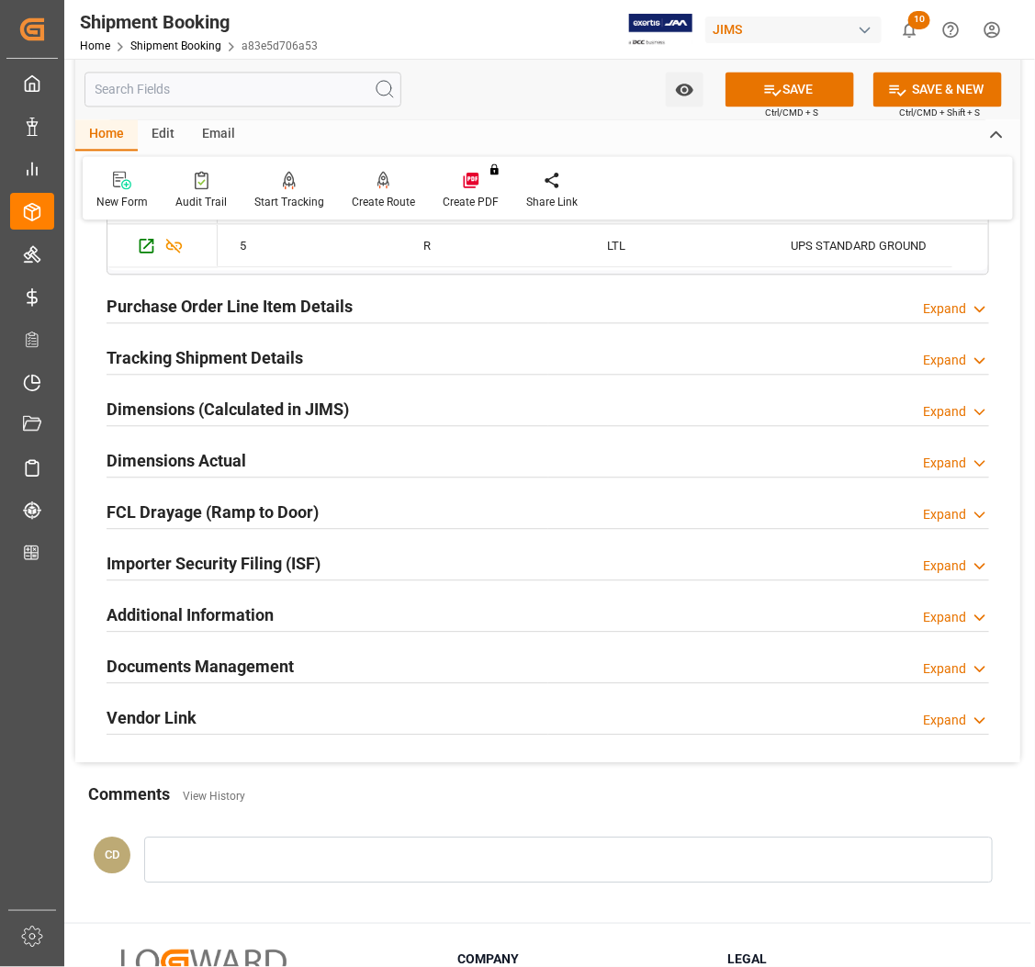
click at [199, 659] on h2 "Documents Management" at bounding box center [200, 666] width 187 height 25
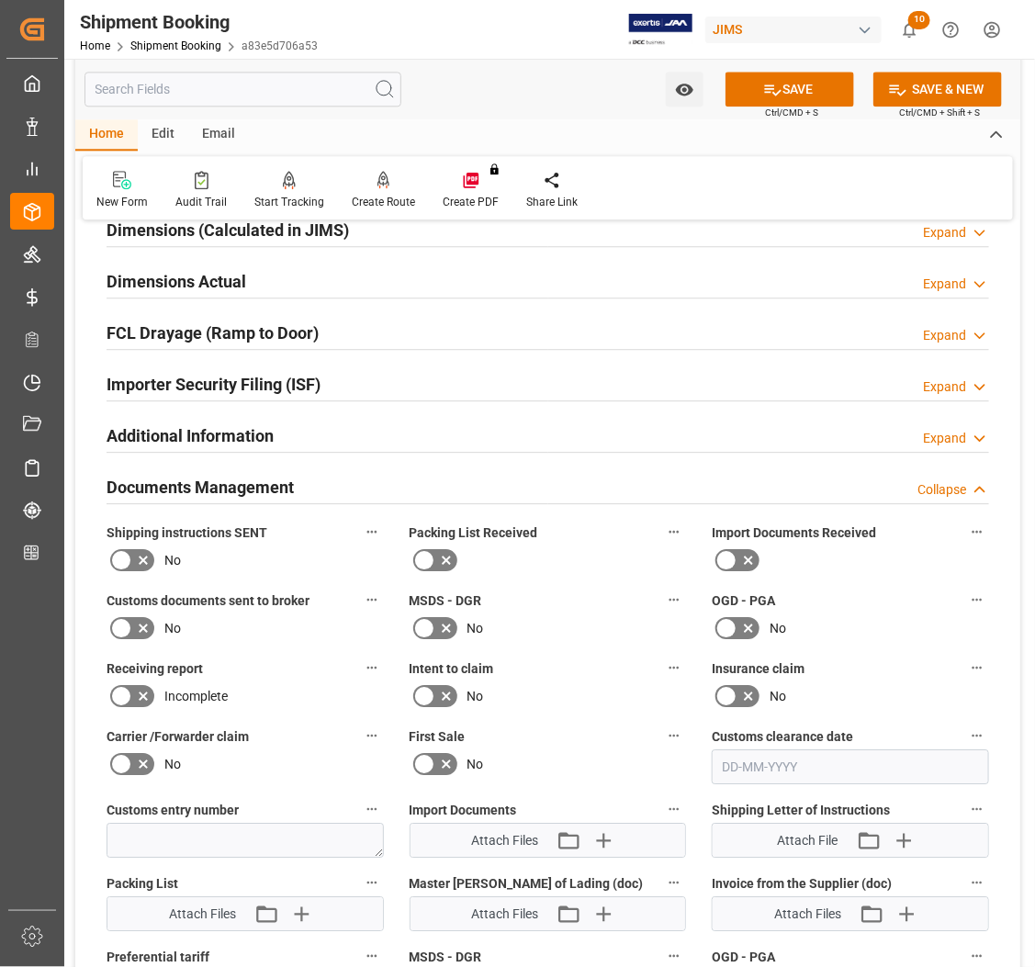
scroll to position [1378, 0]
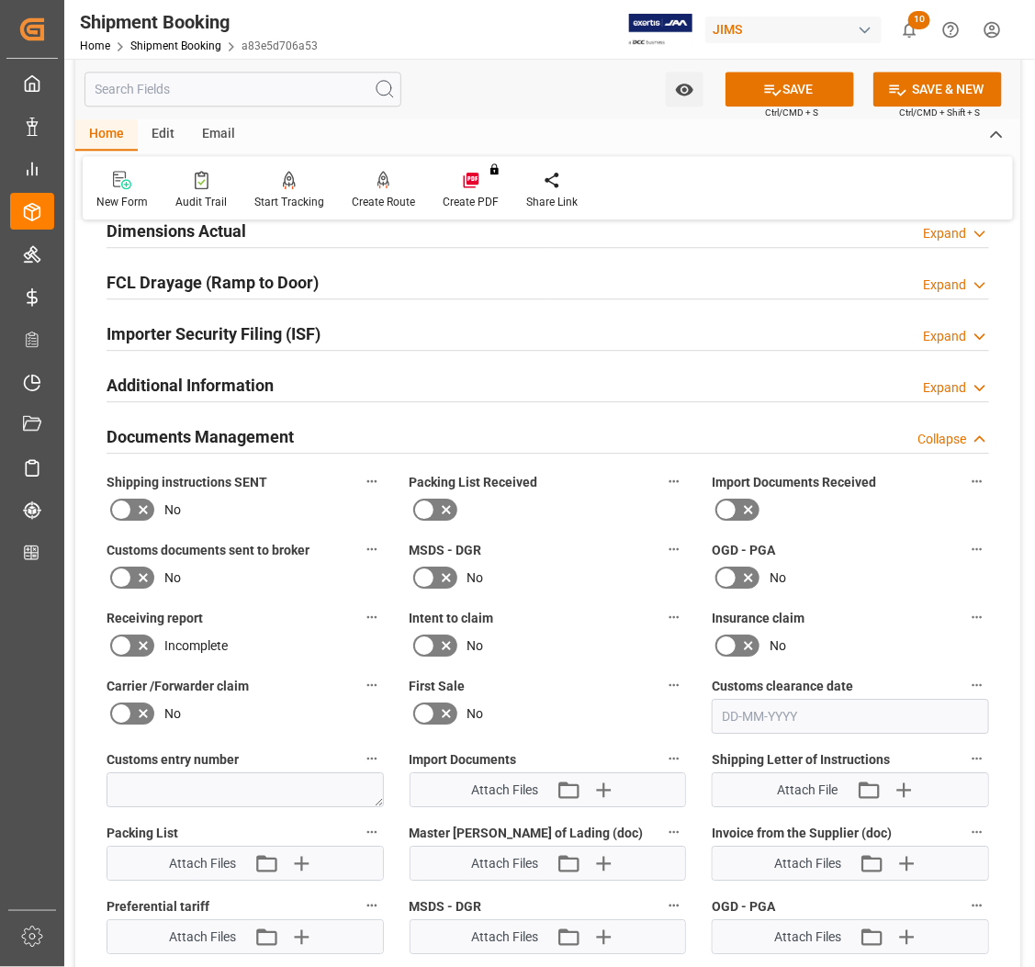
click at [427, 507] on icon at bounding box center [423, 509] width 11 height 8
click at [0, 0] on input "checkbox" at bounding box center [0, 0] width 0 height 0
click at [808, 87] on button "SAVE" at bounding box center [790, 89] width 129 height 35
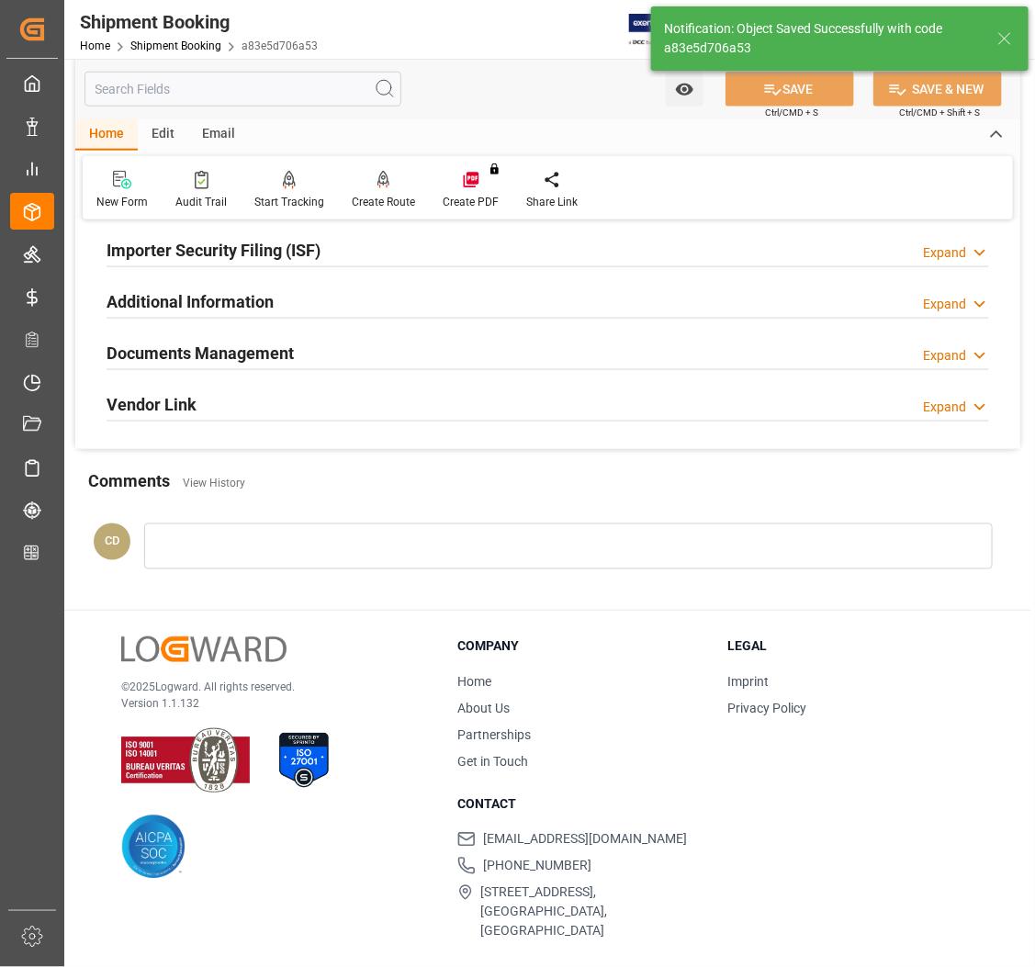
scroll to position [478, 0]
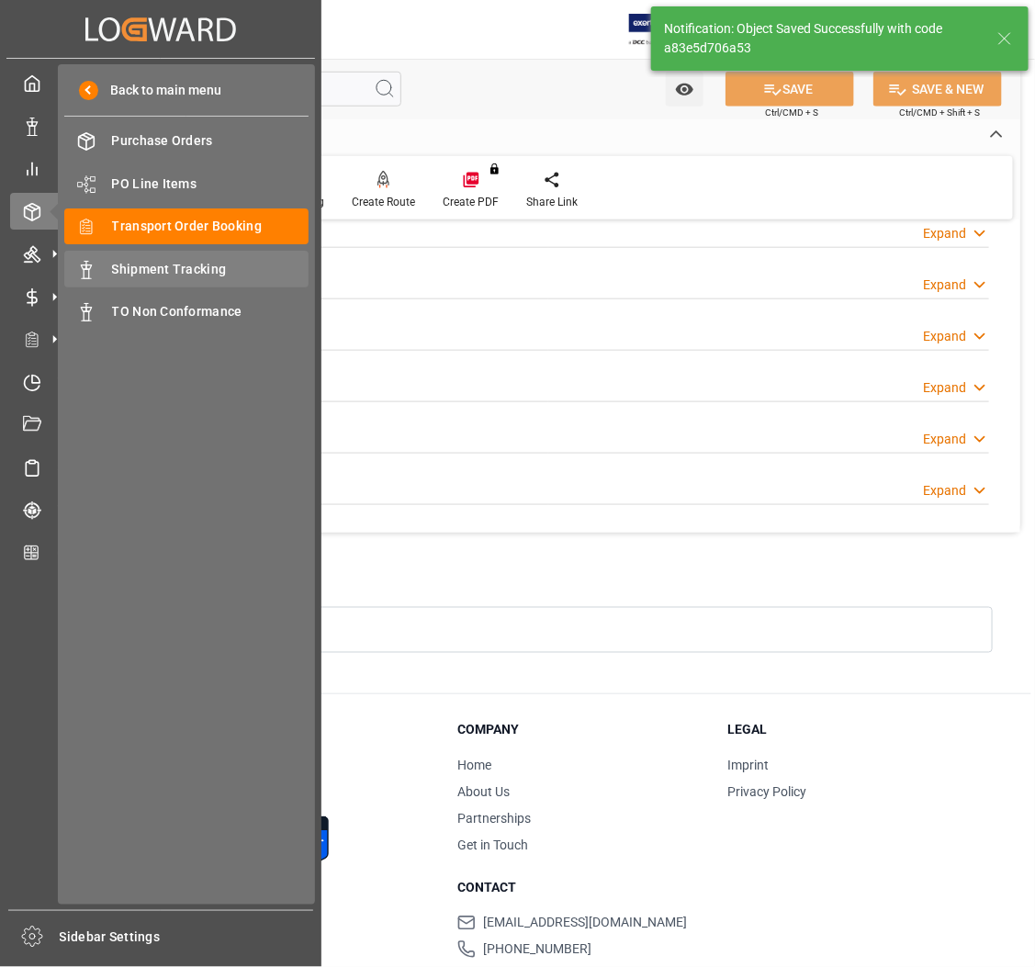
click at [170, 268] on span "Shipment Tracking" at bounding box center [210, 269] width 197 height 19
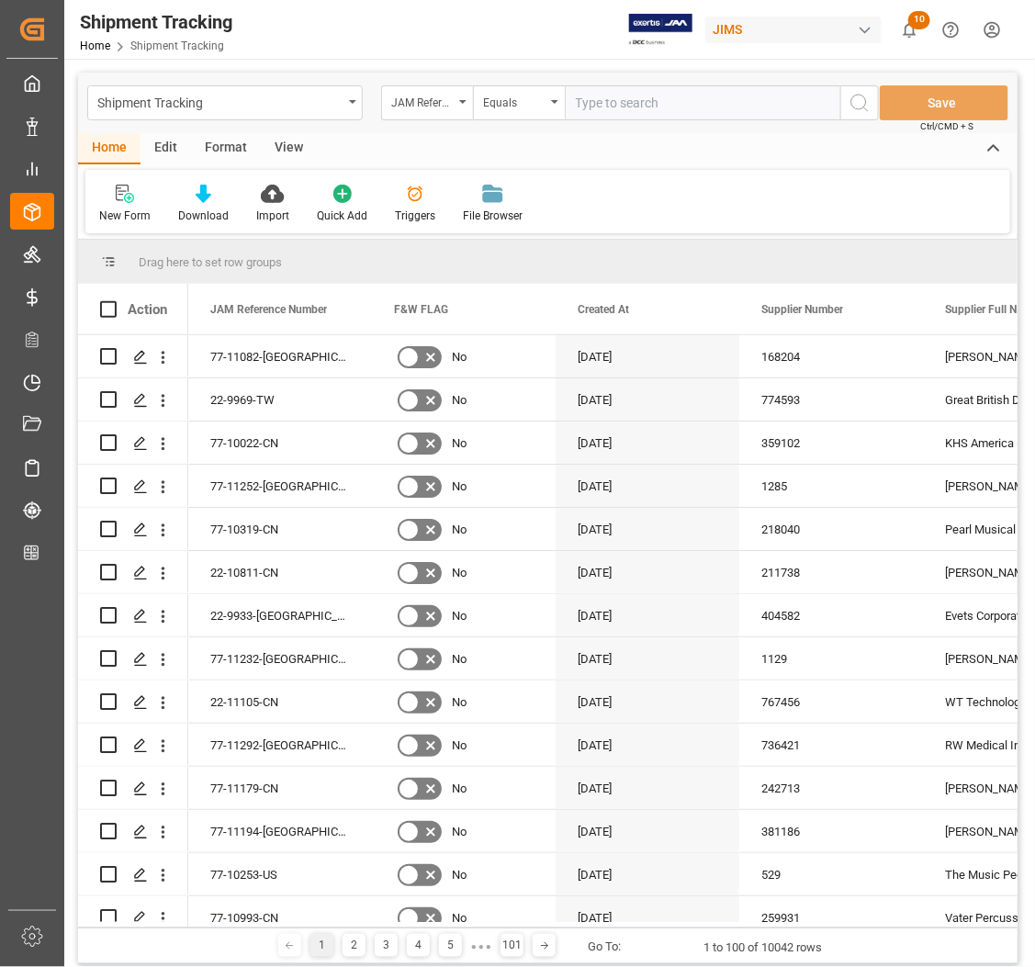
click at [648, 106] on input "text" at bounding box center [703, 102] width 276 height 35
type input "77-11217-[GEOGRAPHIC_DATA]"
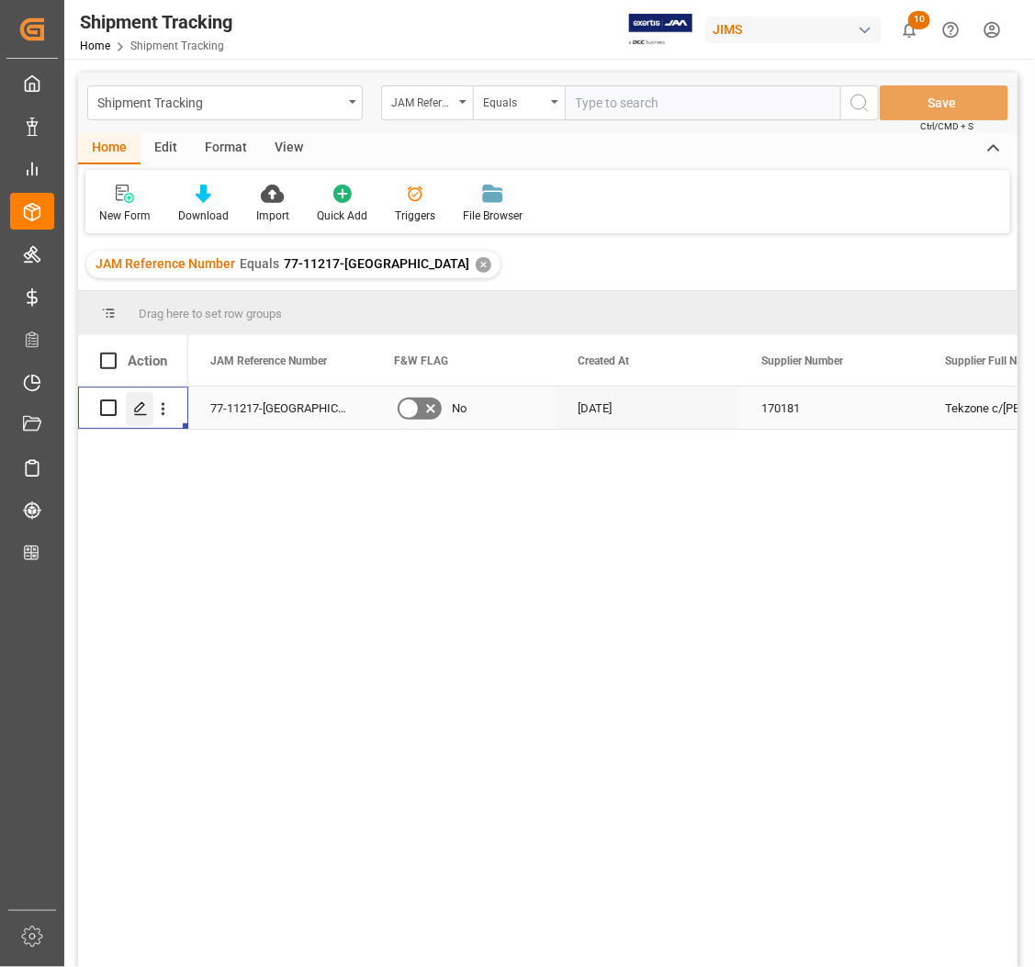
click at [135, 405] on icon "Press SPACE to select this row." at bounding box center [140, 408] width 15 height 15
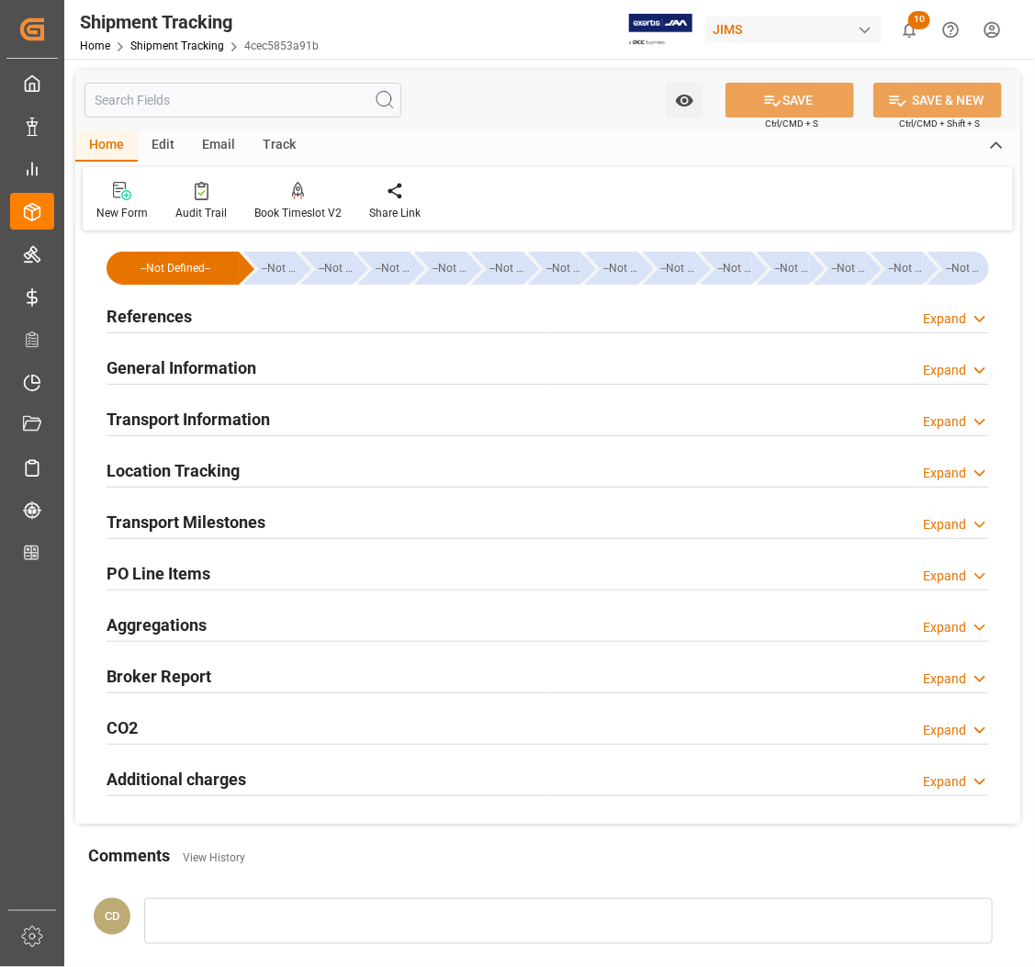
click at [163, 310] on h2 "References" at bounding box center [149, 316] width 85 height 25
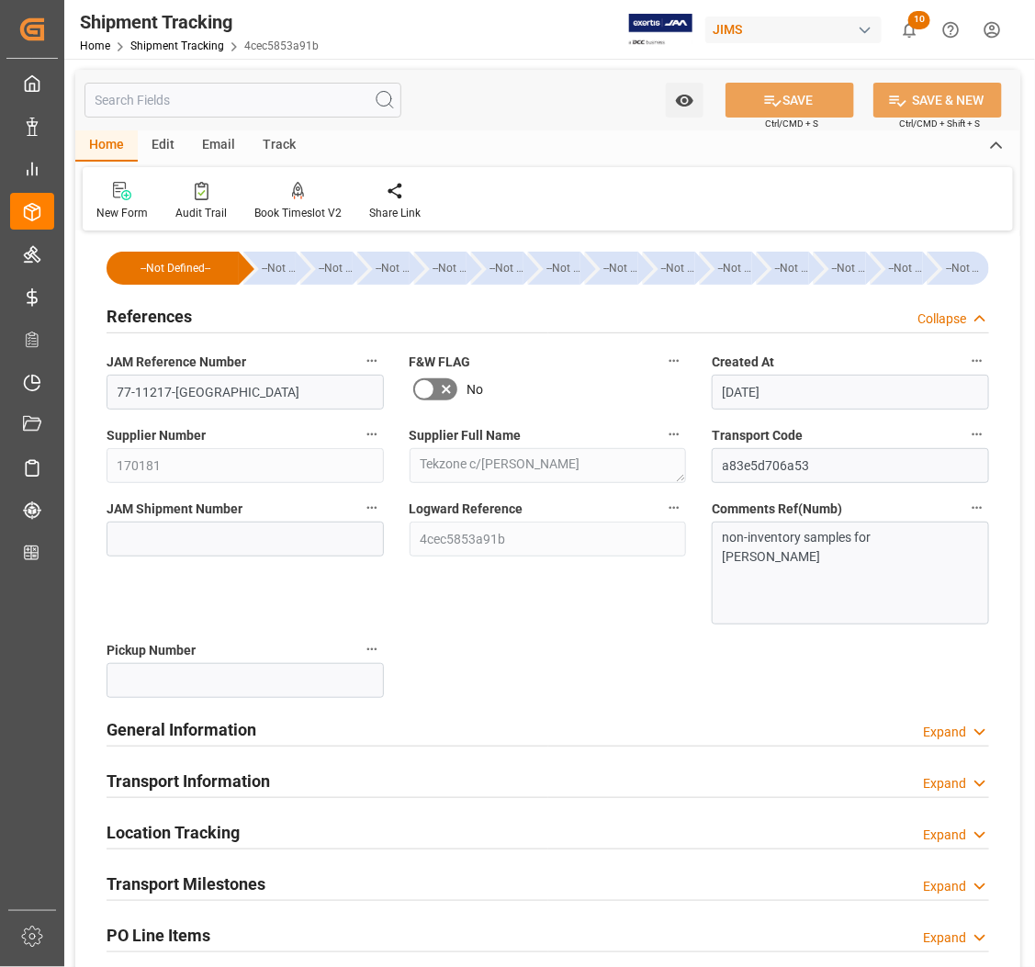
click at [163, 310] on h2 "References" at bounding box center [149, 316] width 85 height 25
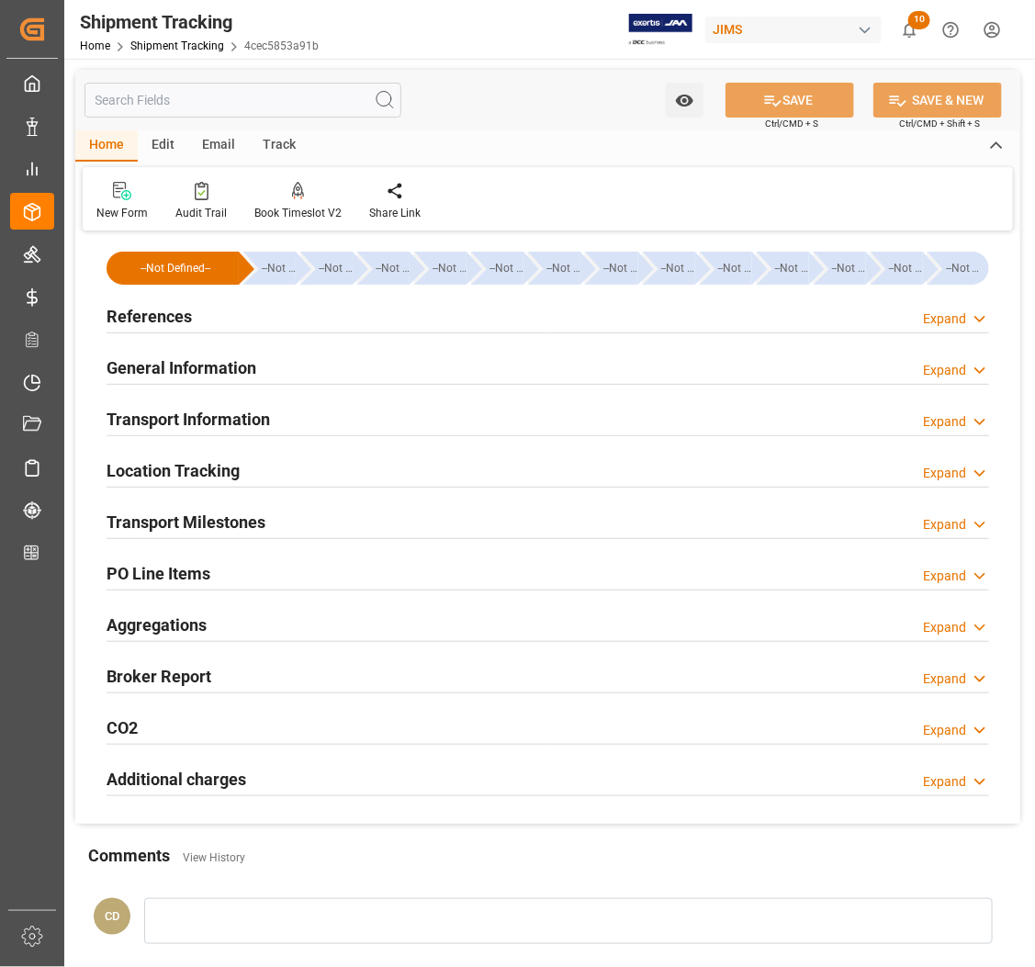
click at [162, 310] on h2 "References" at bounding box center [149, 316] width 85 height 25
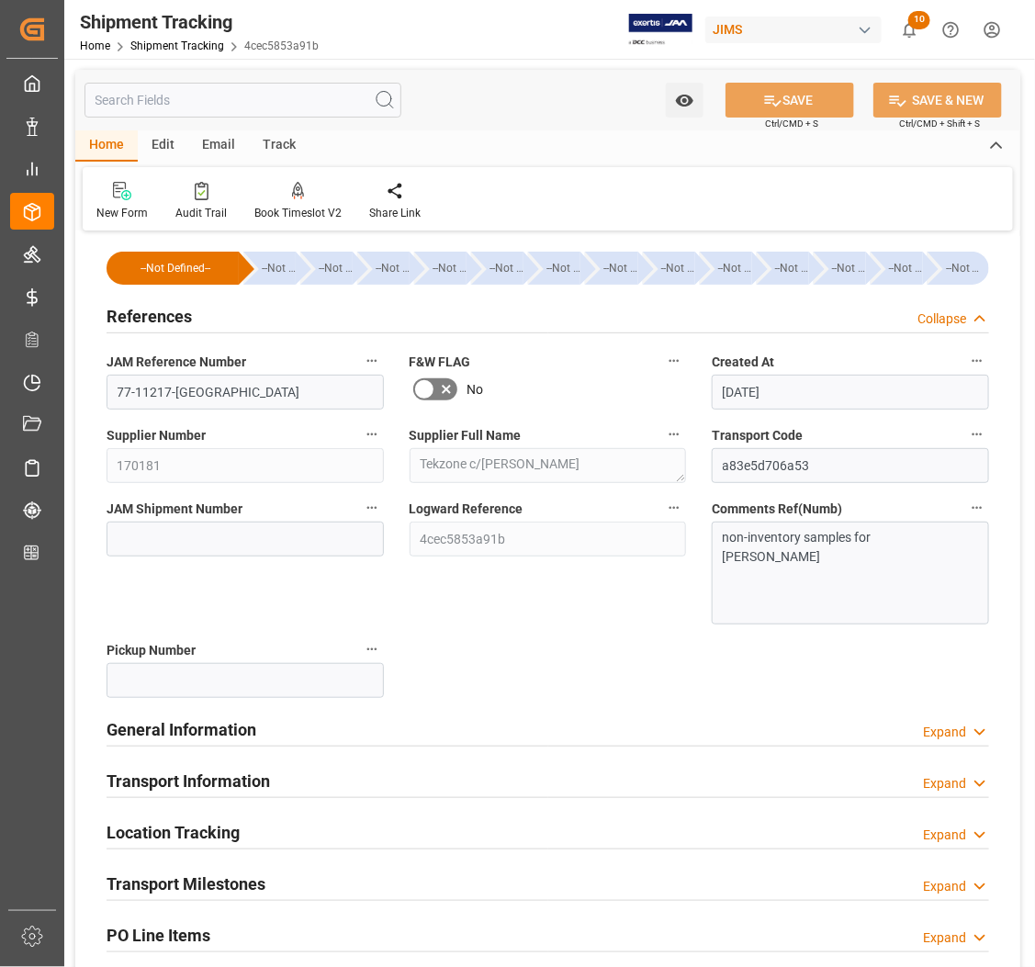
click at [136, 318] on h2 "References" at bounding box center [149, 316] width 85 height 25
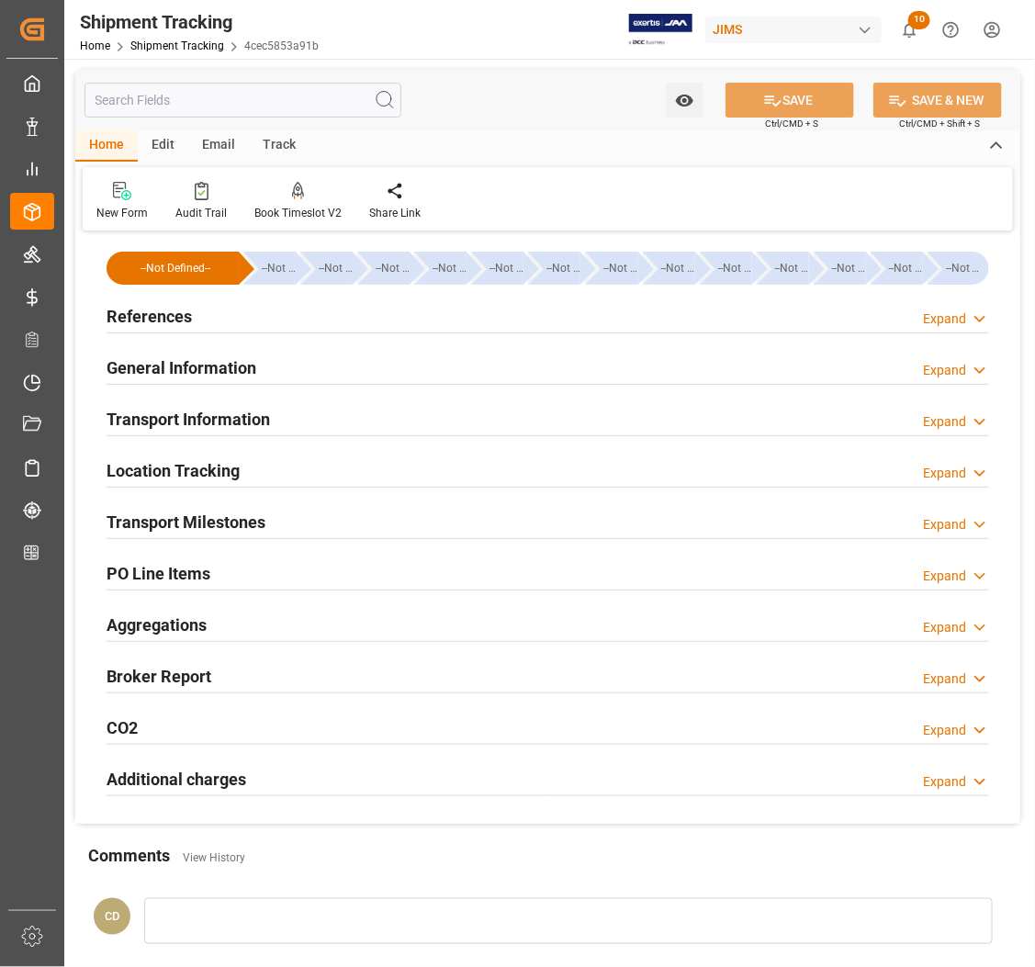
click at [144, 366] on h2 "General Information" at bounding box center [182, 367] width 150 height 25
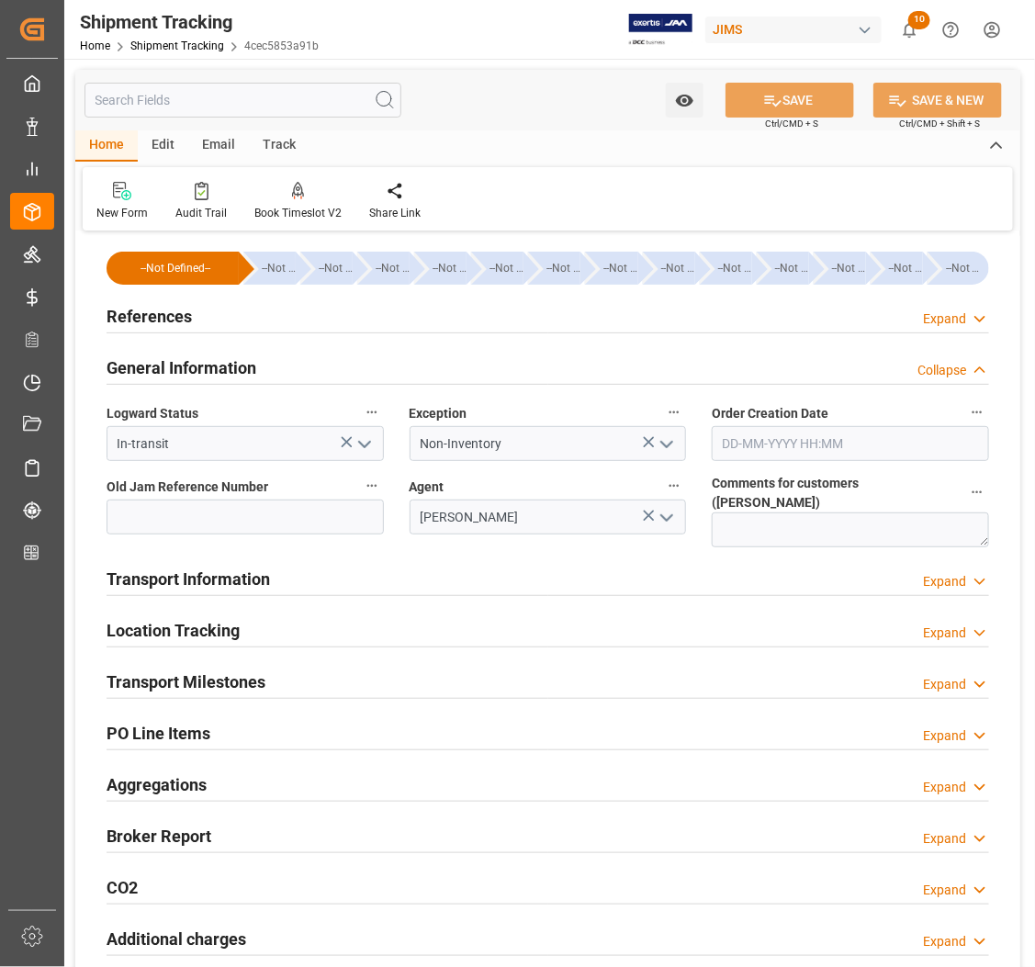
click at [204, 618] on h2 "Location Tracking" at bounding box center [173, 630] width 133 height 25
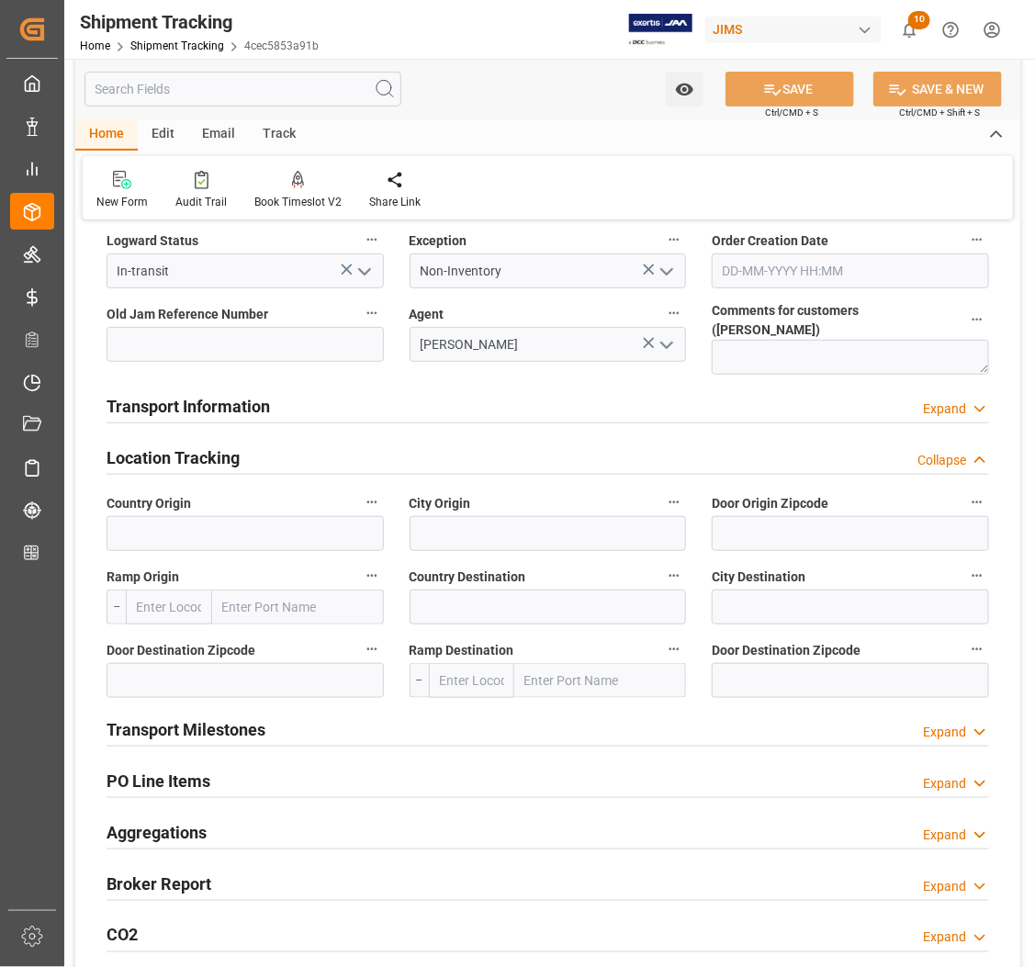
scroll to position [230, 0]
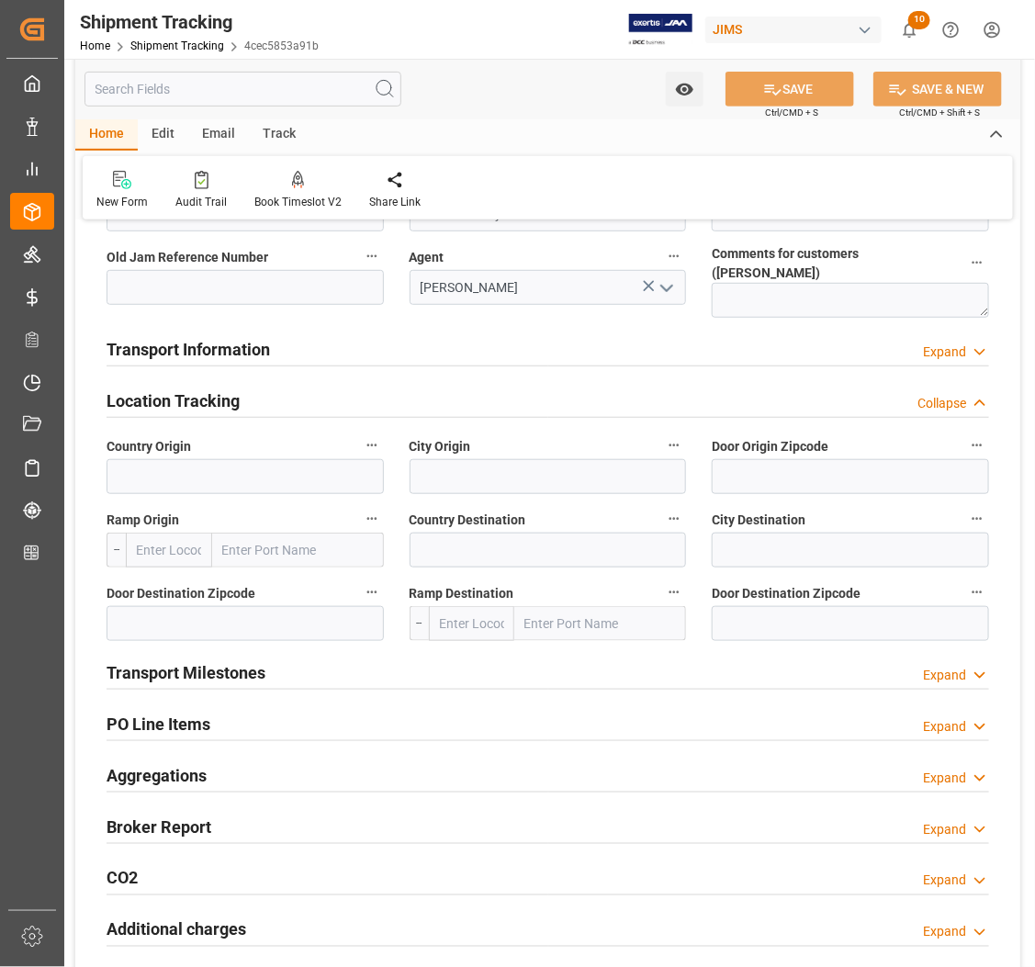
click at [142, 397] on h2 "Location Tracking" at bounding box center [173, 401] width 133 height 25
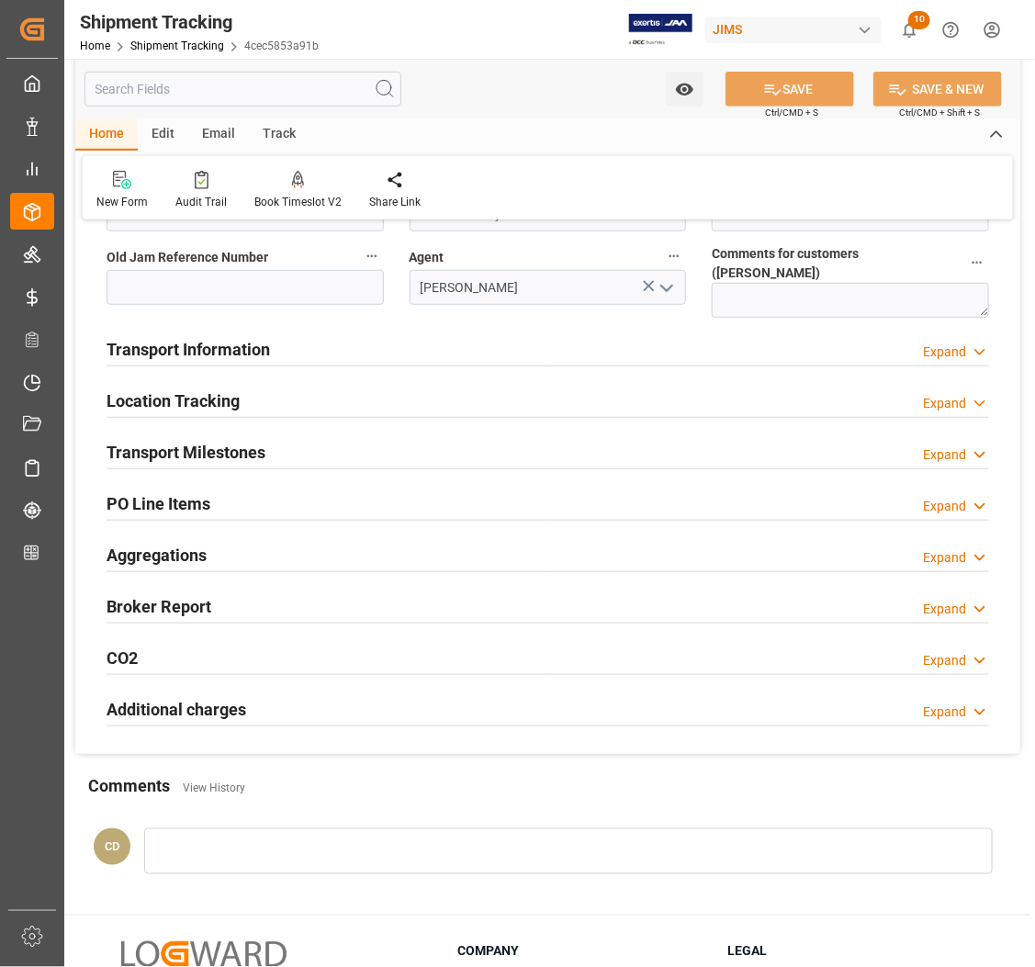
click at [142, 337] on h2 "Transport Information" at bounding box center [188, 349] width 163 height 25
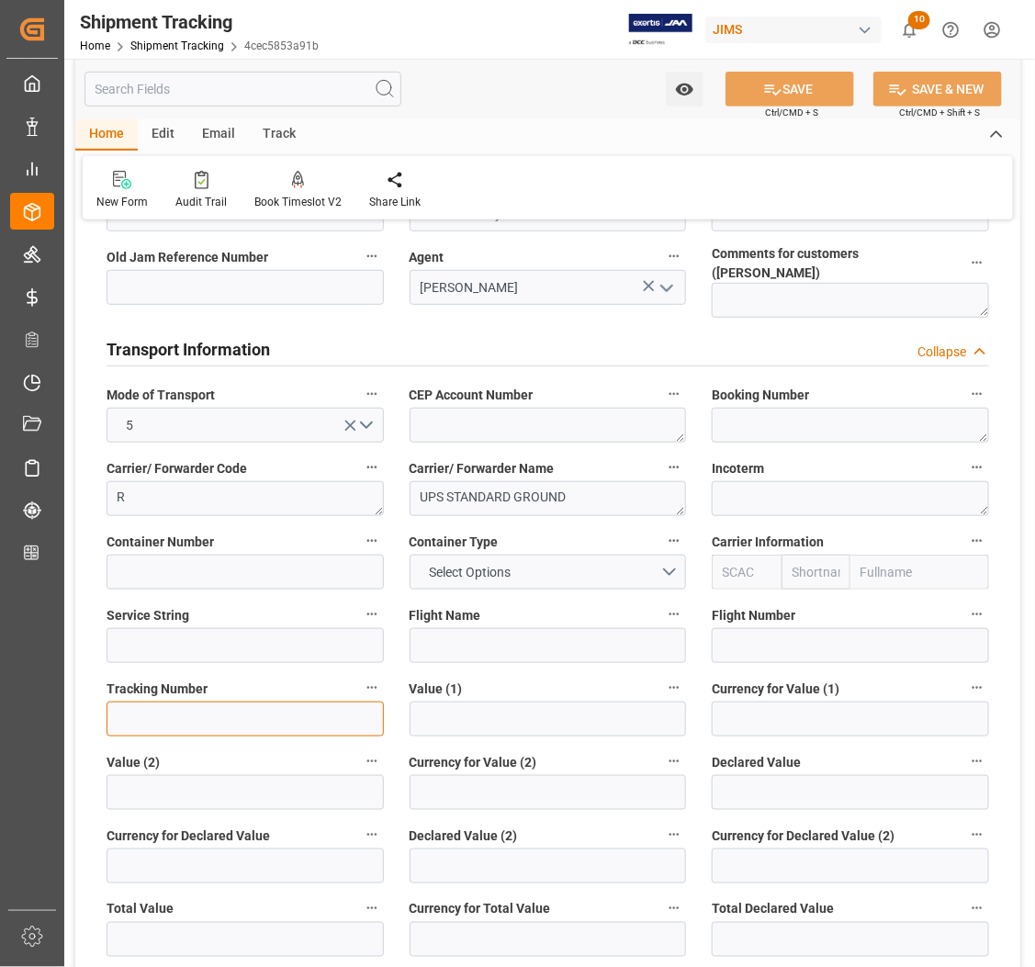
click at [205, 705] on input at bounding box center [245, 719] width 277 height 35
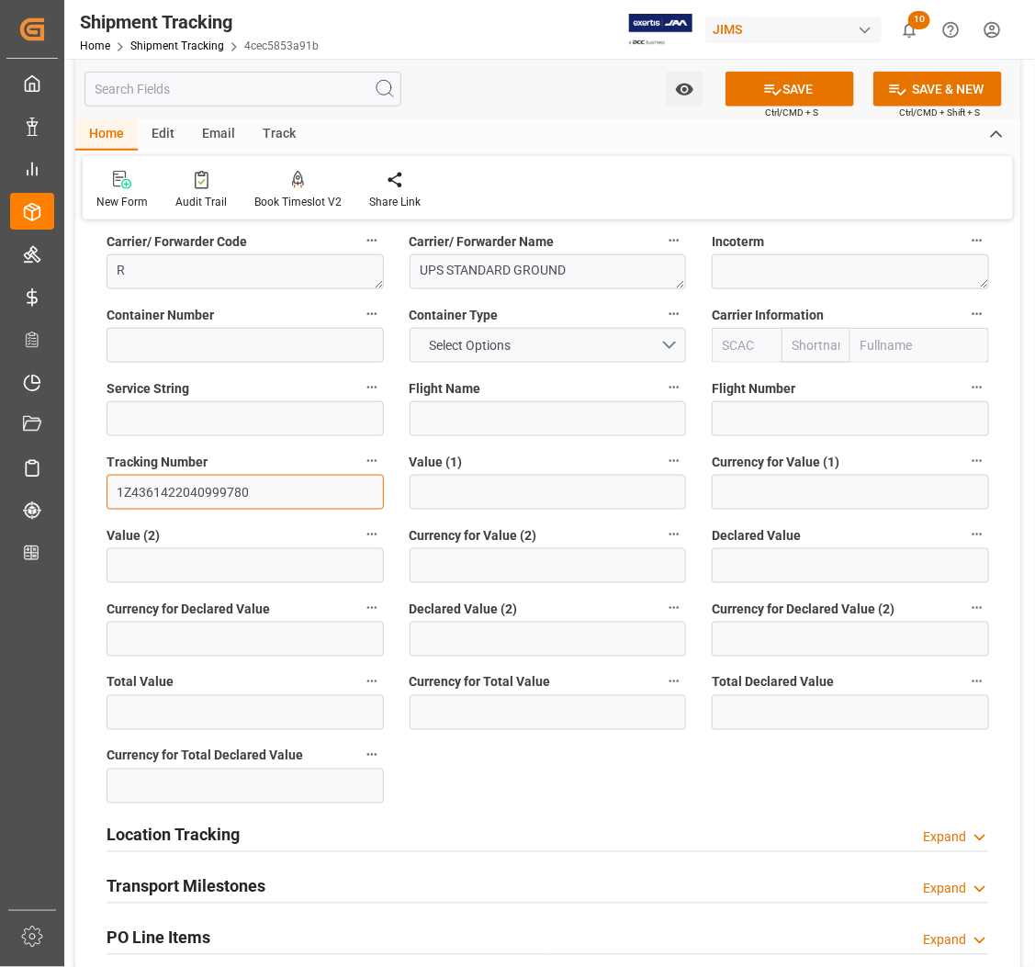
scroll to position [459, 0]
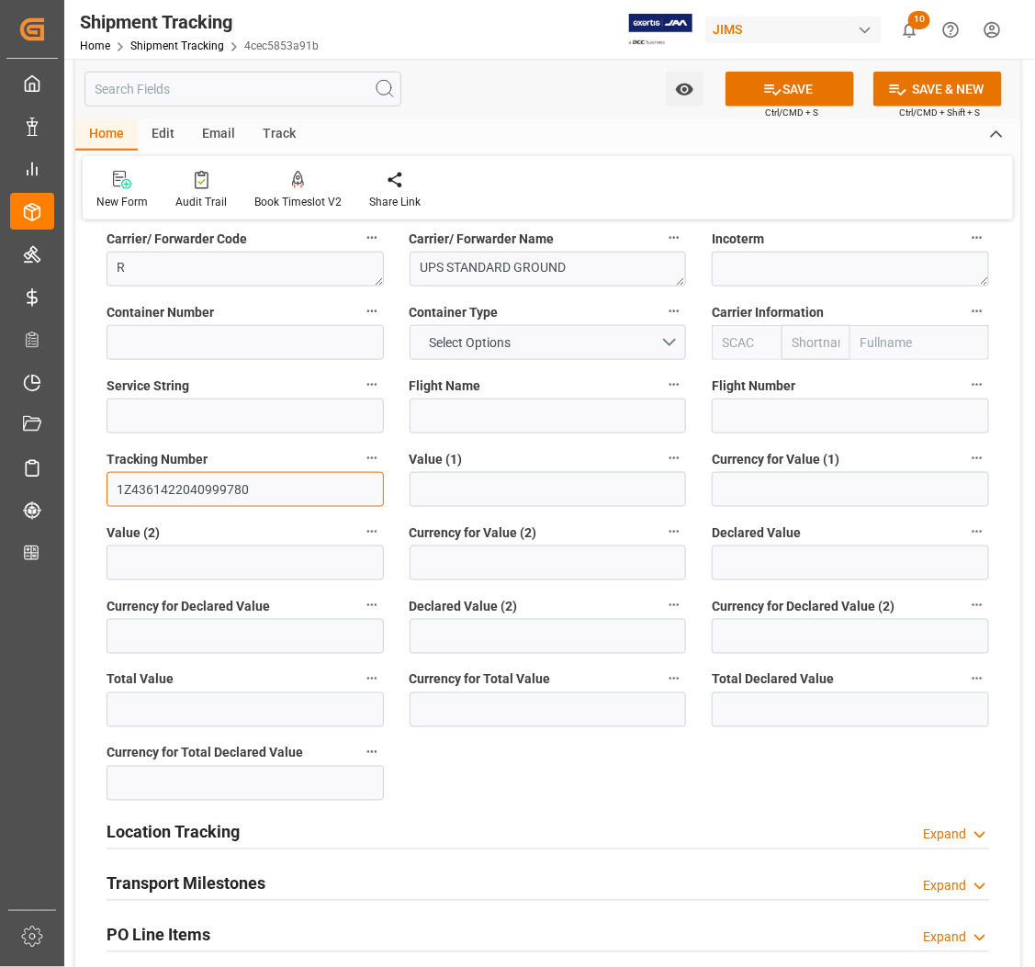
type input "1Z4361422040999780"
click at [180, 874] on h2 "Transport Milestones" at bounding box center [186, 884] width 159 height 25
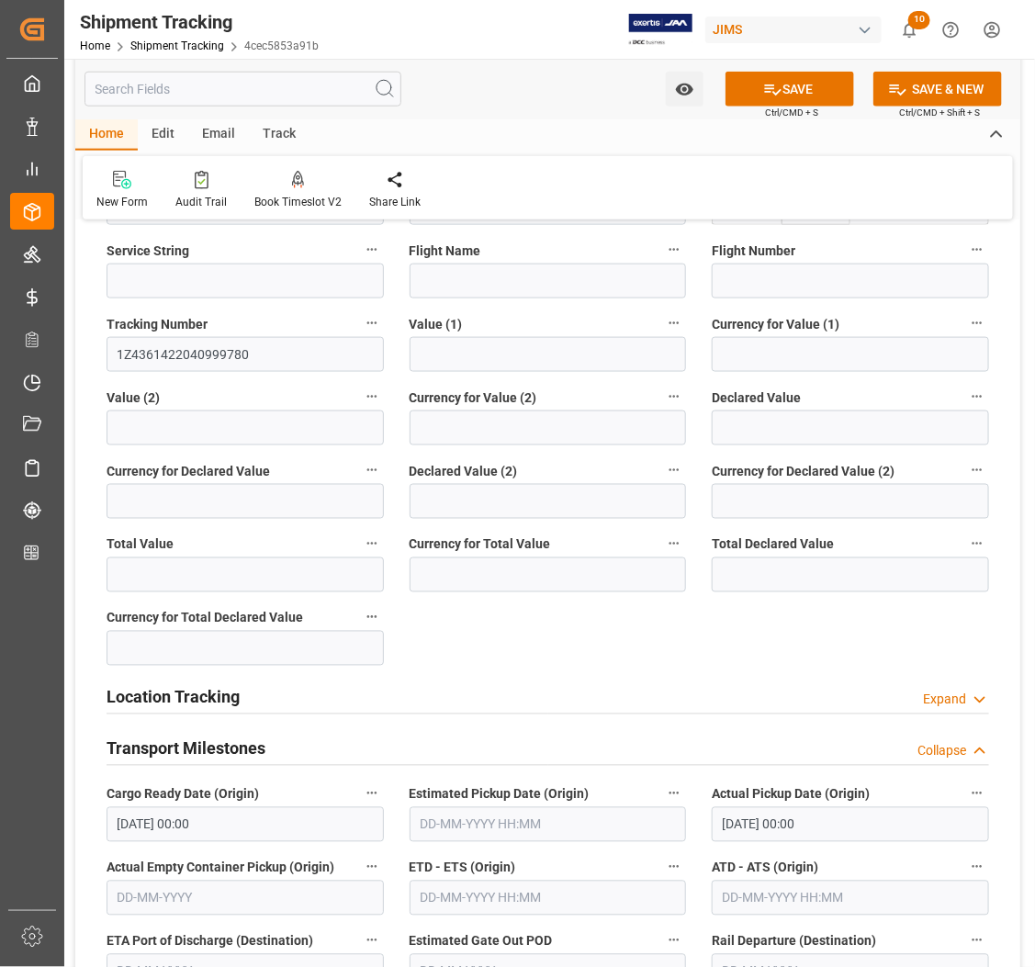
scroll to position [574, 0]
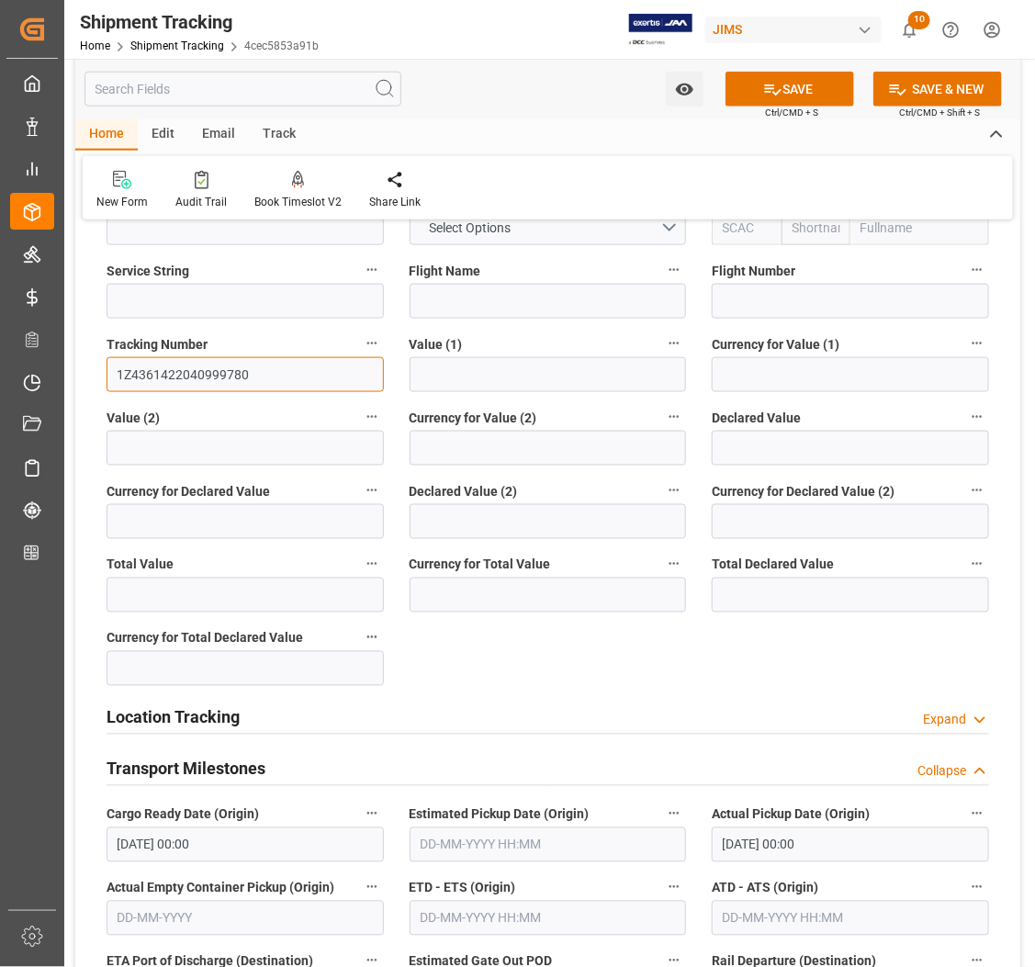
drag, startPoint x: 120, startPoint y: 364, endPoint x: 255, endPoint y: 373, distance: 135.3
click at [255, 373] on input "1Z4361422040999780" at bounding box center [245, 374] width 277 height 35
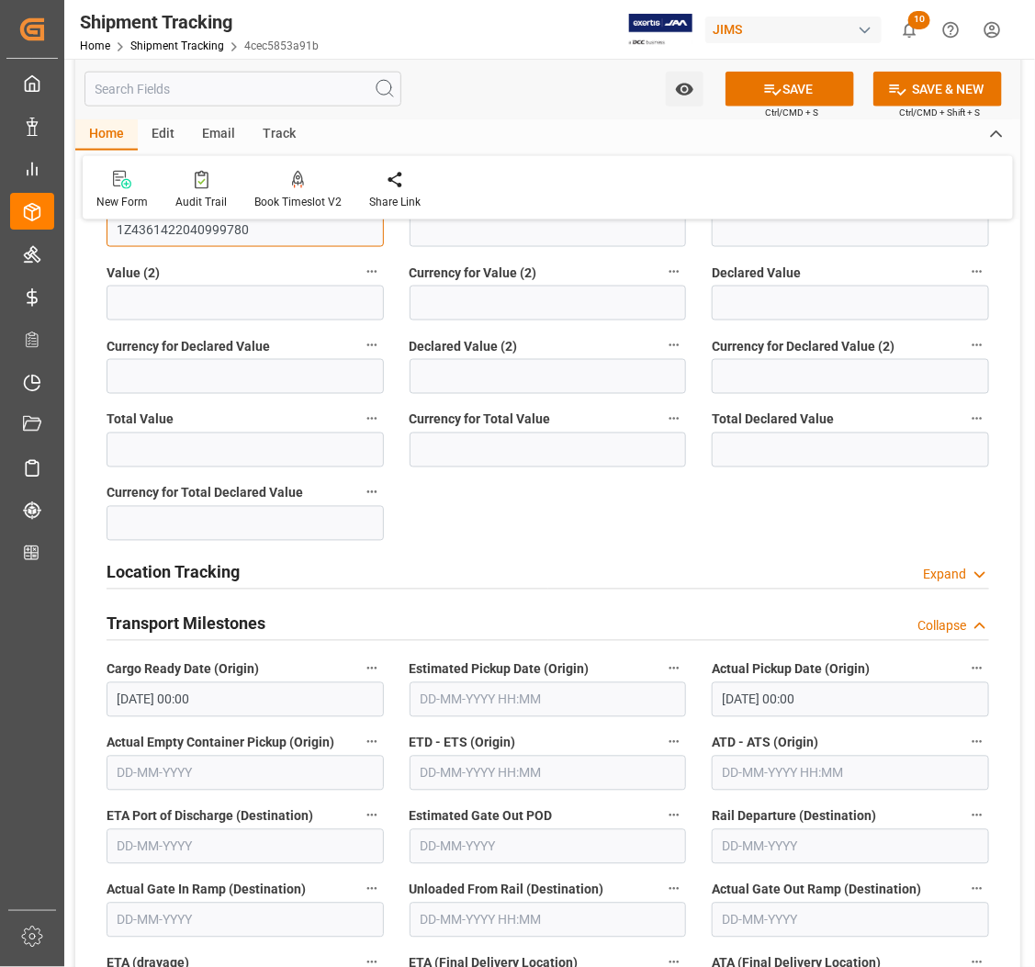
scroll to position [1033, 0]
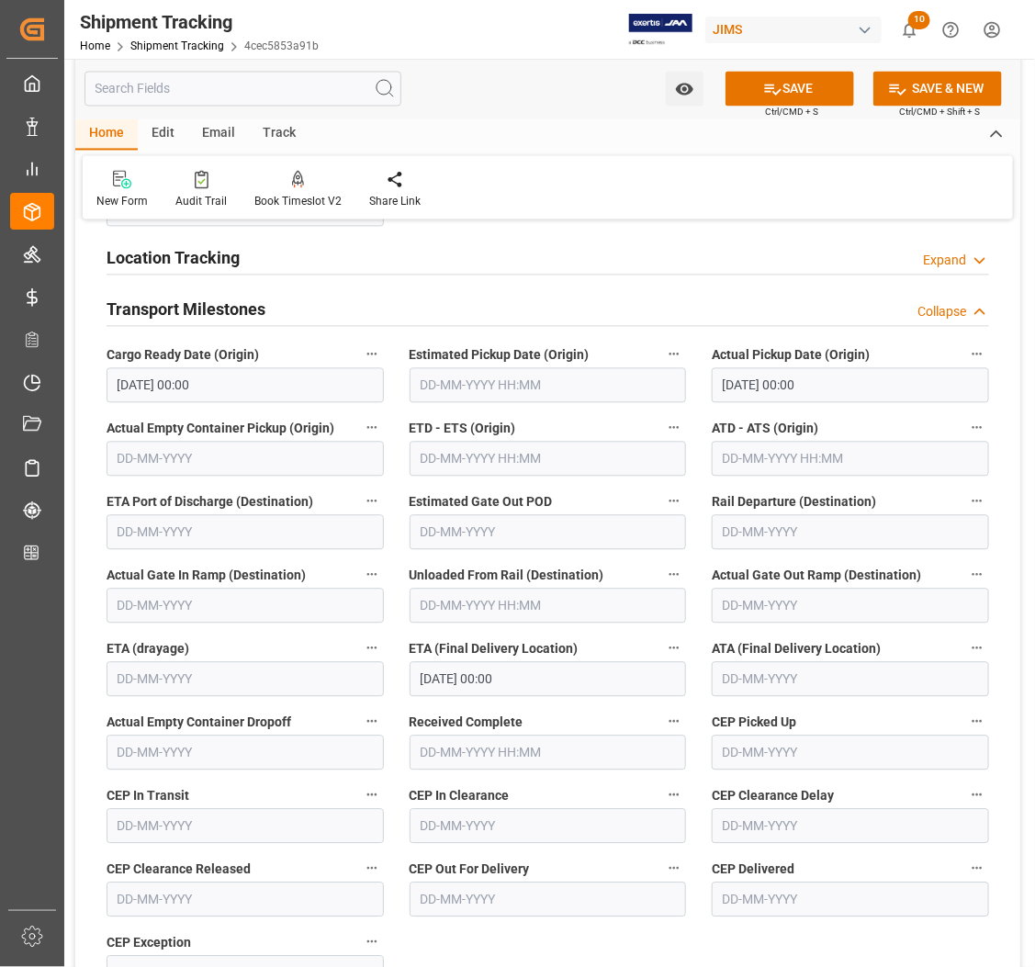
click at [248, 381] on input "[DATE] 00:00" at bounding box center [245, 385] width 277 height 35
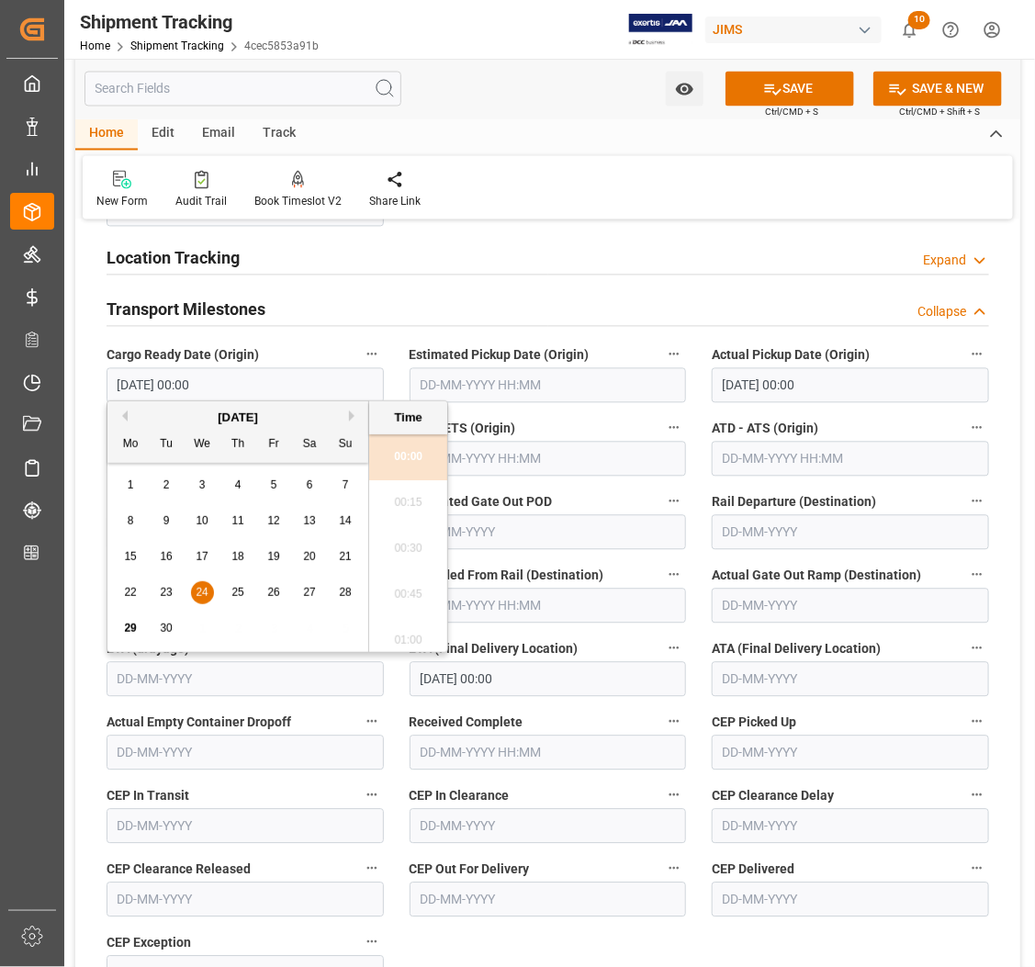
click at [239, 592] on span "25" at bounding box center [237, 592] width 12 height 13
type input "[DATE] 00:00"
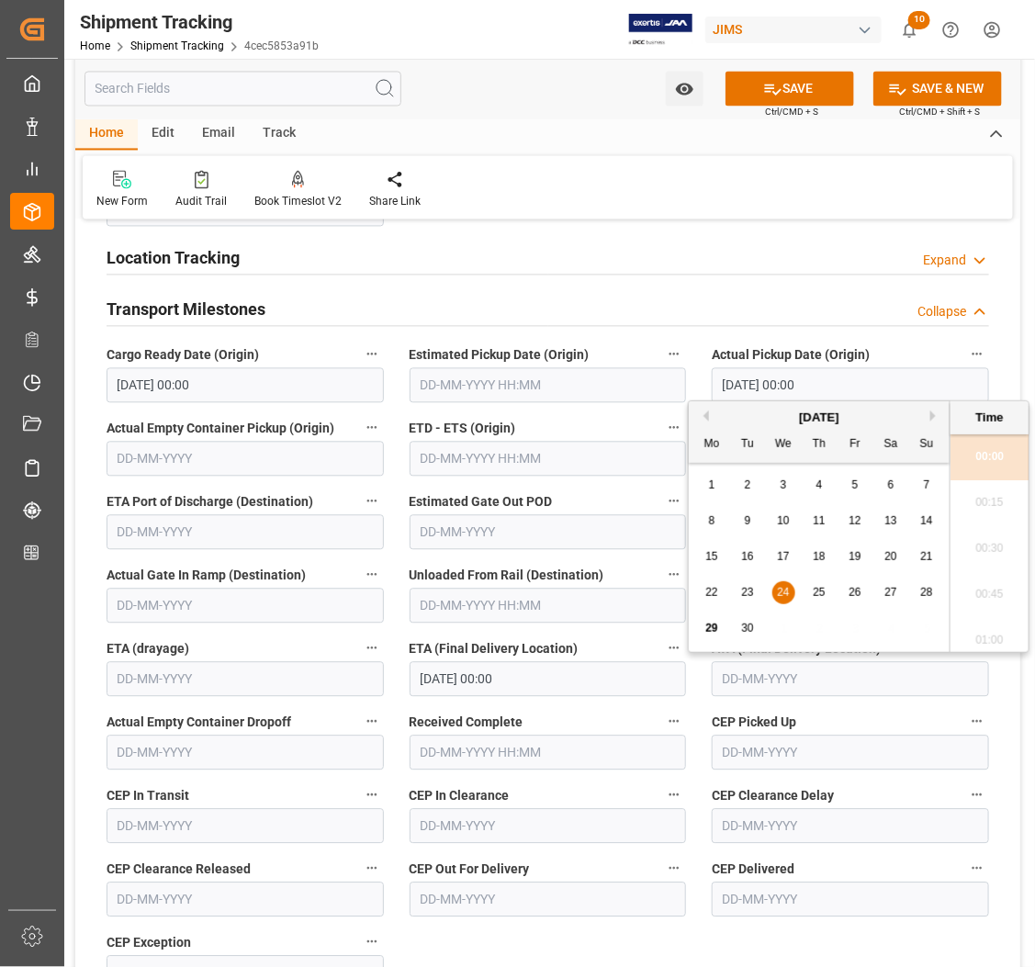
click at [785, 368] on input "[DATE] 00:00" at bounding box center [850, 385] width 277 height 35
click at [818, 591] on span "25" at bounding box center [819, 592] width 12 height 13
type input "[DATE] 00:00"
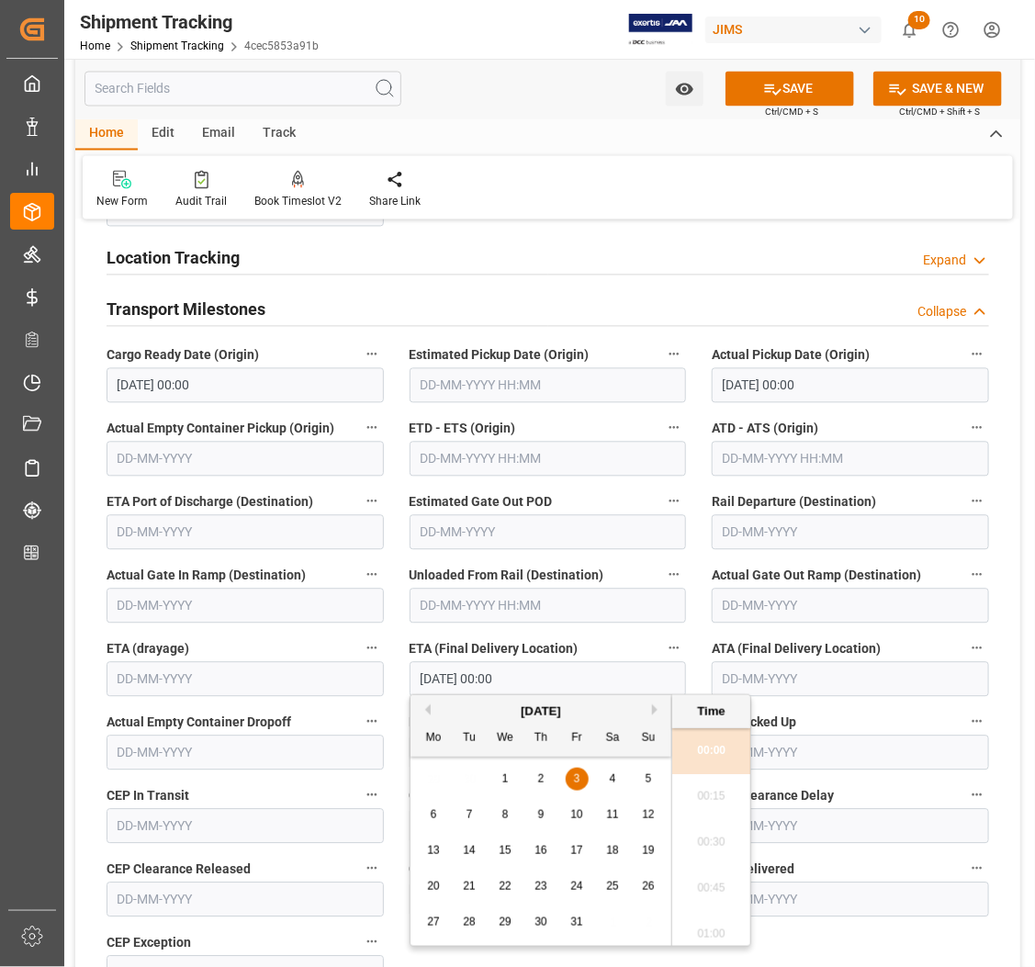
click at [522, 662] on input "[DATE] 00:00" at bounding box center [548, 679] width 277 height 35
click at [424, 709] on button "Previous Month" at bounding box center [425, 710] width 11 height 11
click at [655, 710] on button "Next Month" at bounding box center [657, 710] width 11 height 11
click at [508, 783] on div "1" at bounding box center [505, 780] width 23 height 22
type input "[DATE] 00:00"
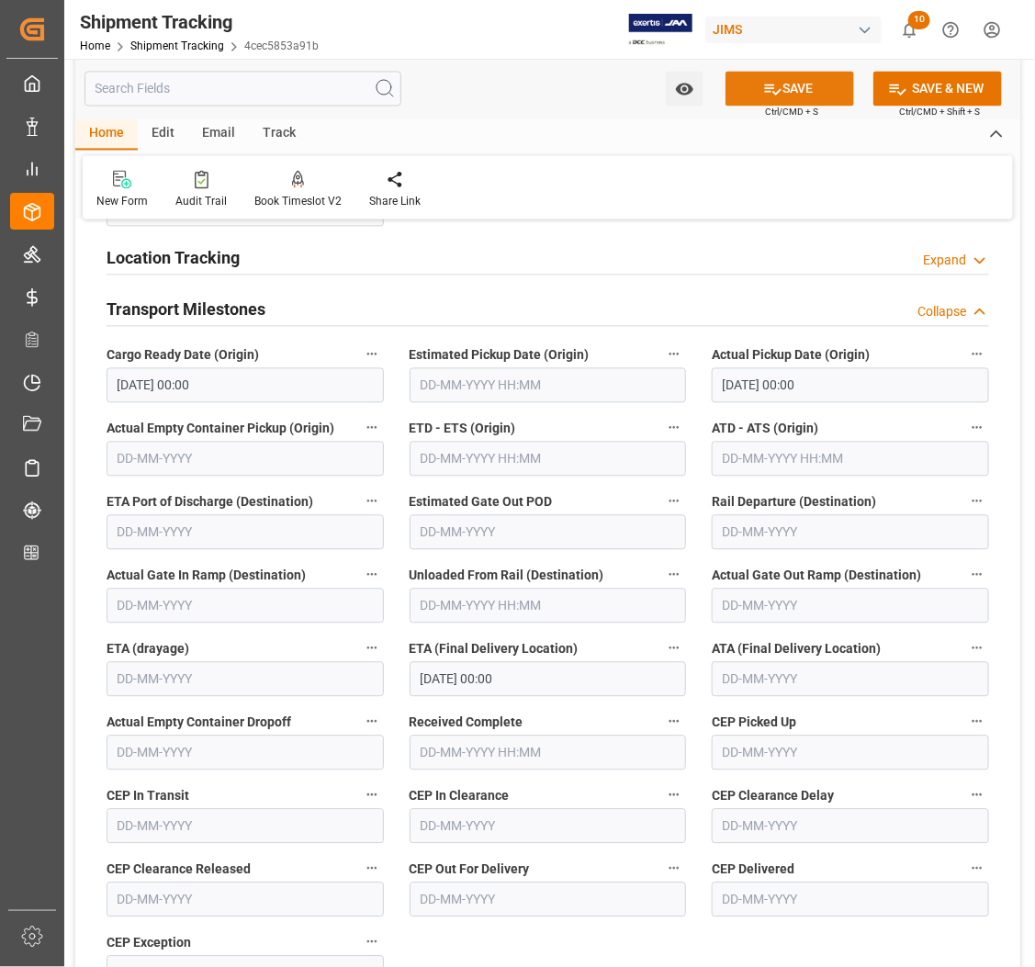
click at [783, 90] on button "SAVE" at bounding box center [790, 89] width 129 height 35
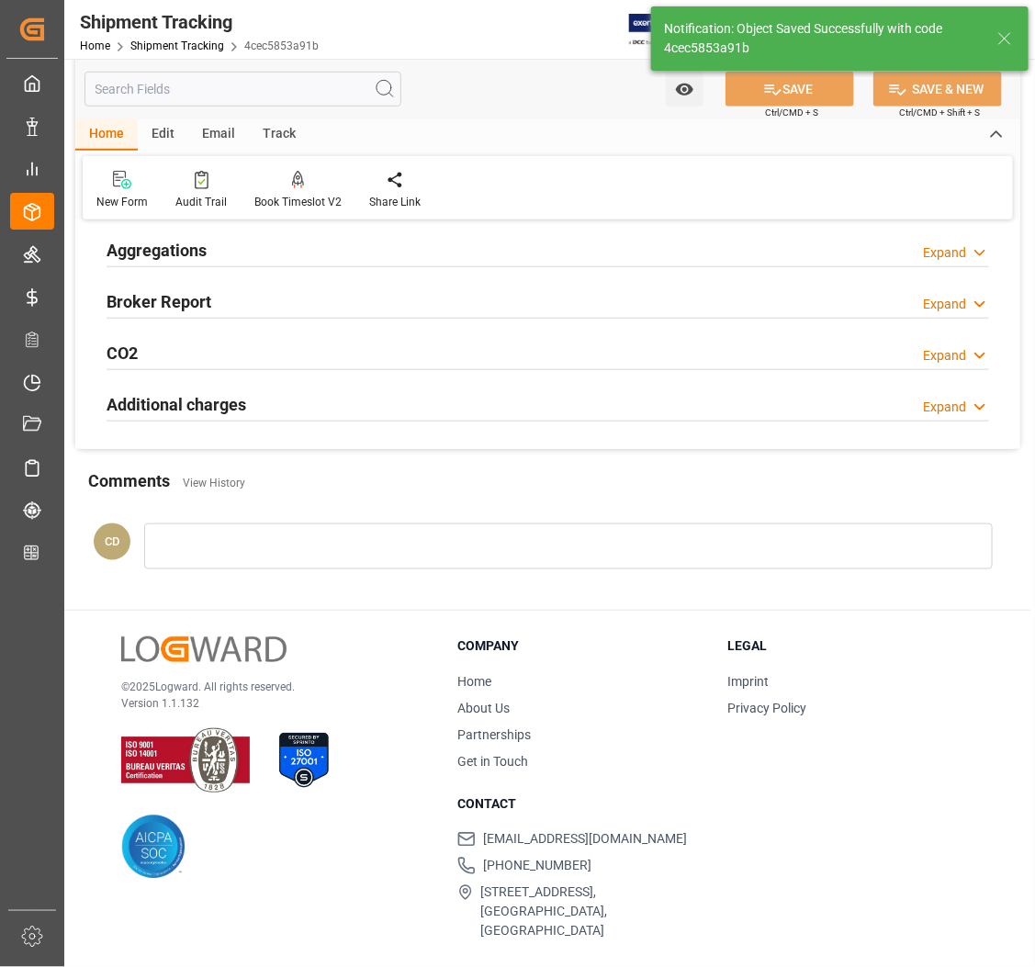
scroll to position [226, 0]
